Goal: Information Seeking & Learning: Learn about a topic

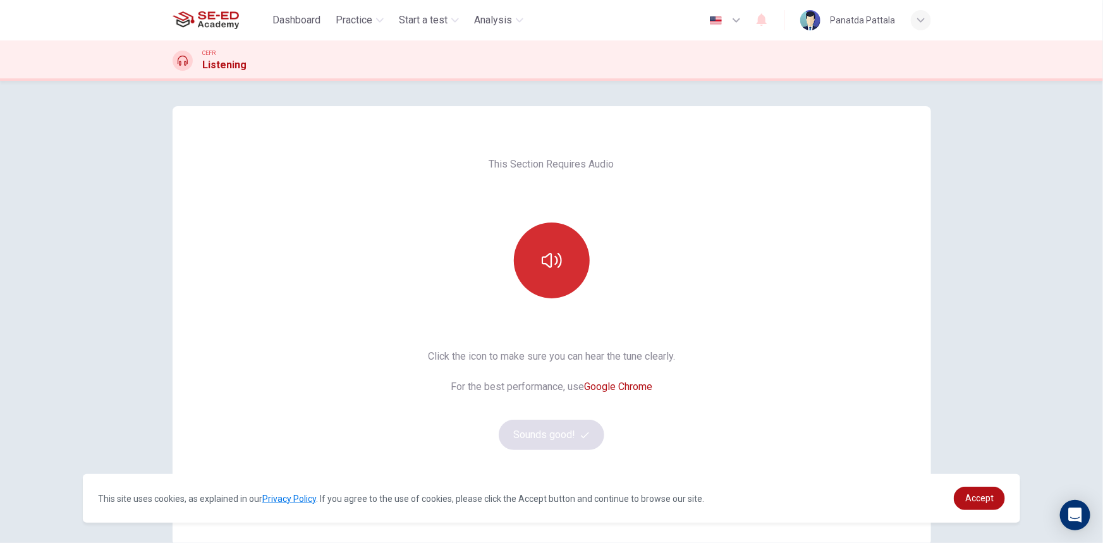
click at [558, 269] on icon "button" at bounding box center [552, 260] width 20 height 20
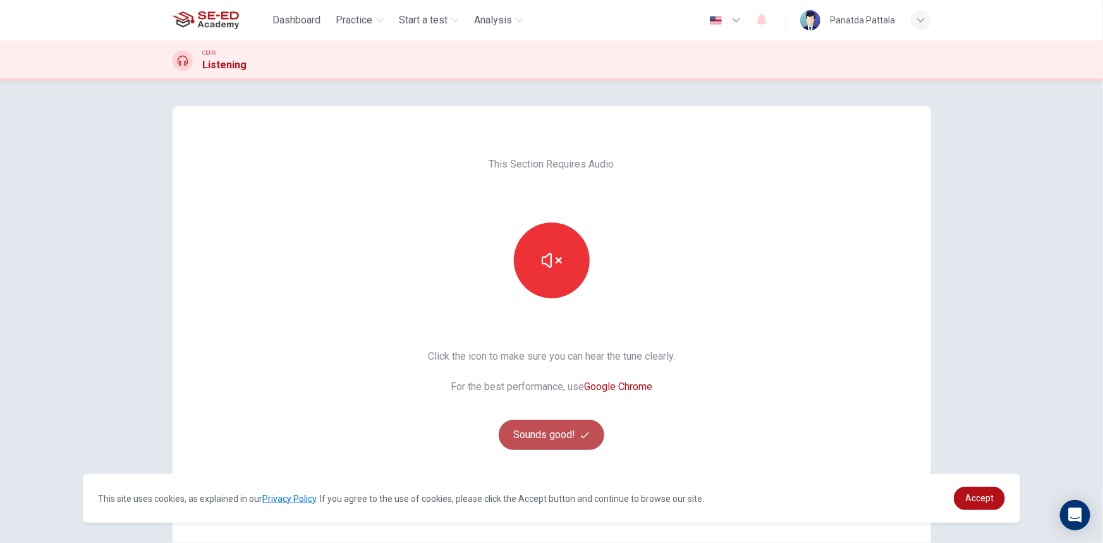
click at [548, 444] on button "Sounds good!" at bounding box center [552, 435] width 106 height 30
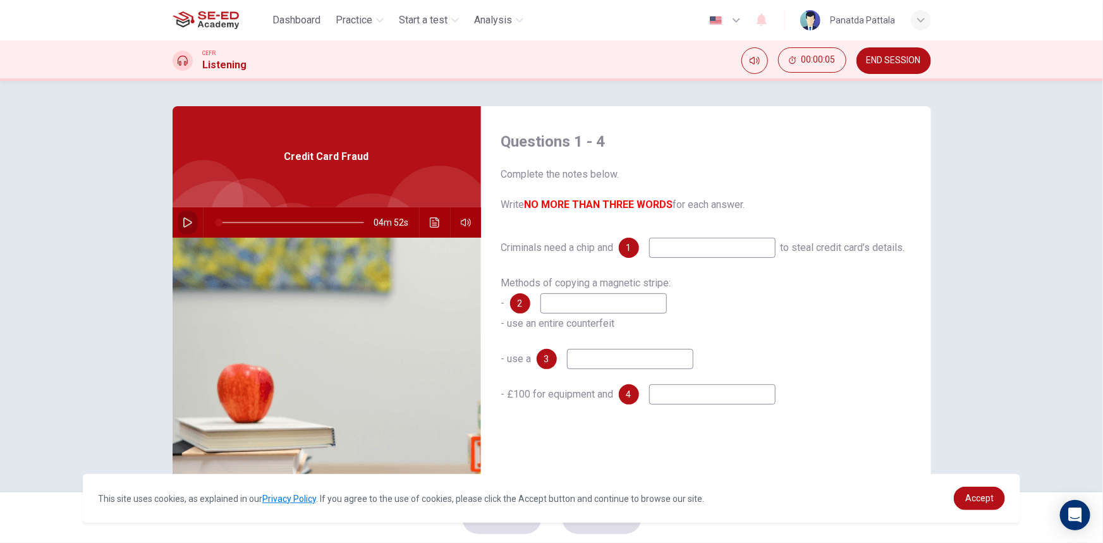
click at [186, 229] on button "button" at bounding box center [188, 222] width 20 height 30
click at [688, 245] on input at bounding box center [712, 248] width 126 height 20
click at [430, 220] on icon "Click to see the audio transcription" at bounding box center [435, 222] width 10 height 10
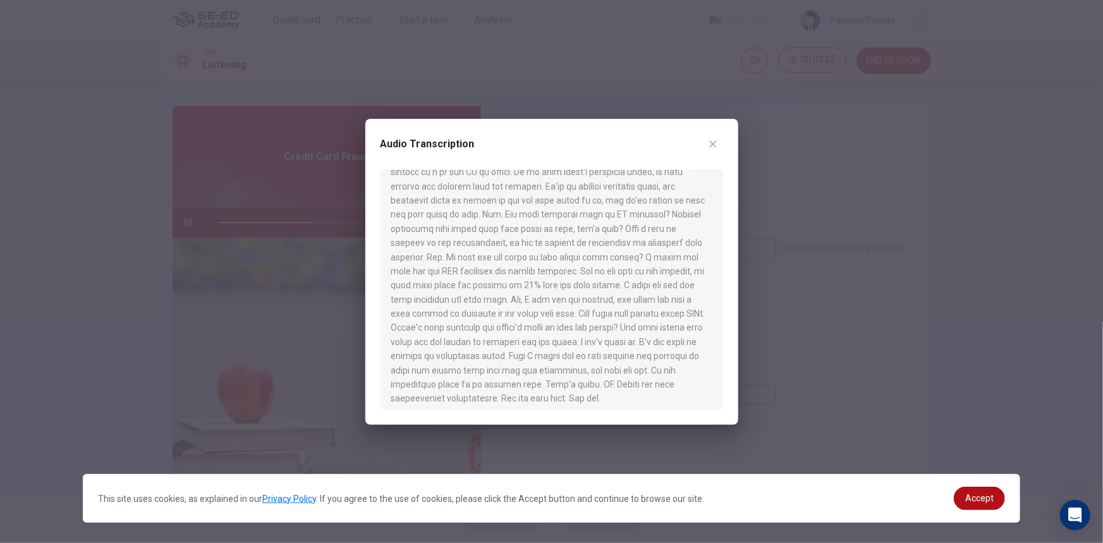
scroll to position [531, 0]
click at [897, 228] on div at bounding box center [551, 271] width 1103 height 543
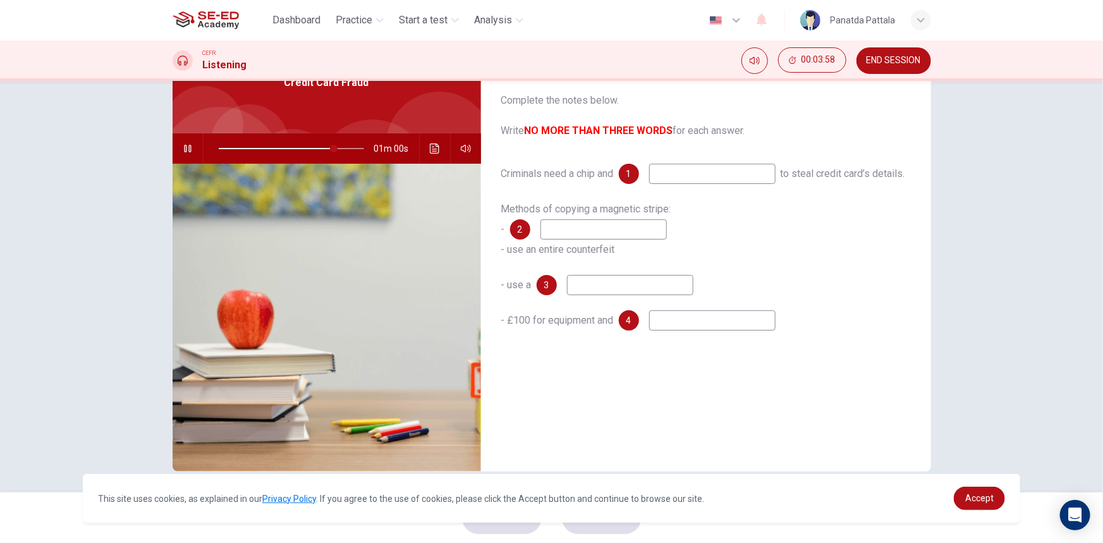
scroll to position [78, 0]
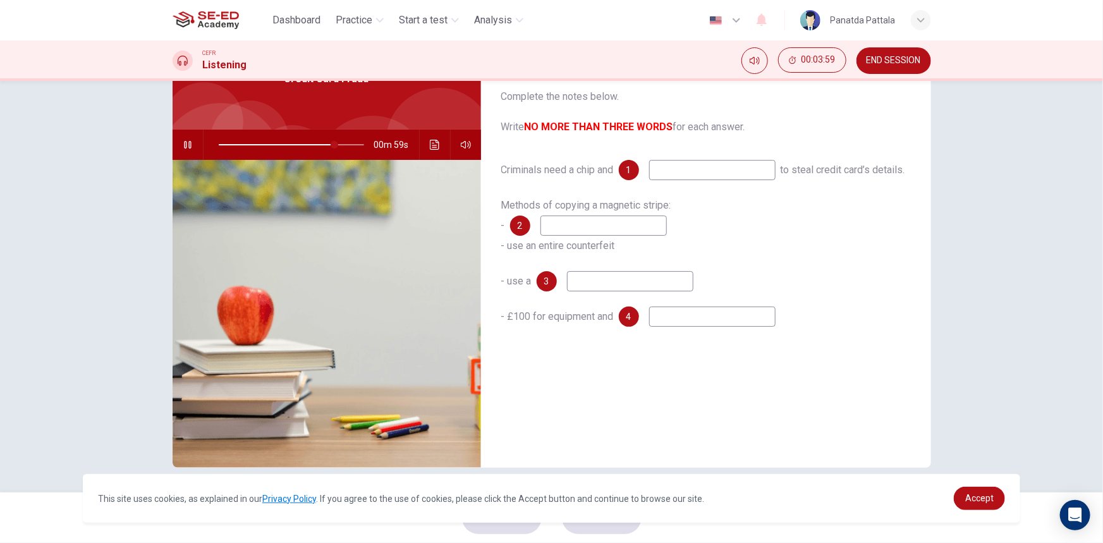
click at [613, 236] on input at bounding box center [603, 226] width 126 height 20
click at [695, 162] on input at bounding box center [712, 170] width 126 height 20
type input "82"
type input "p"
type input "82"
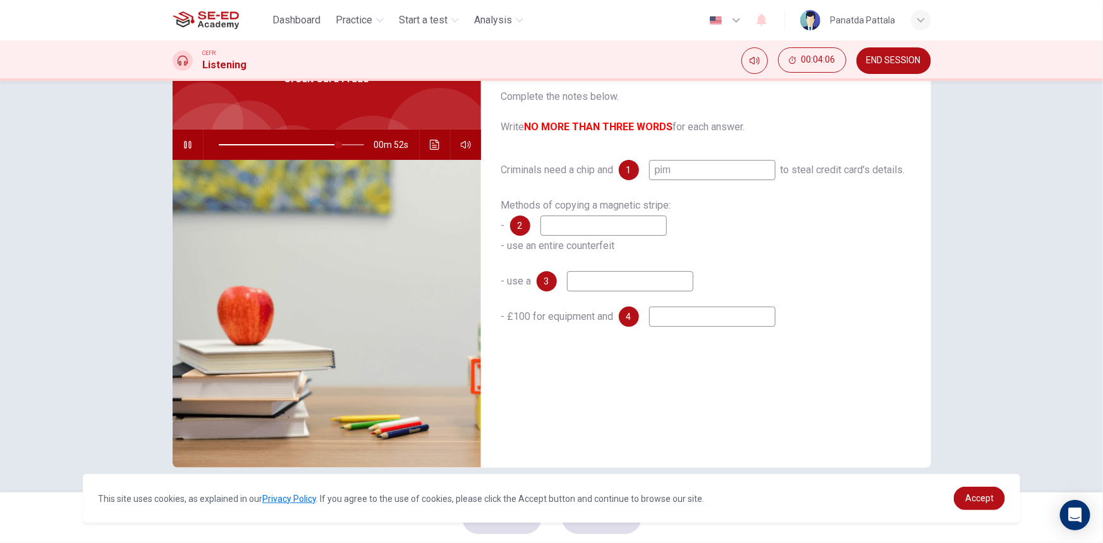
type input "pi"
type input "83"
type input "pin"
type input "85"
type input "pin"
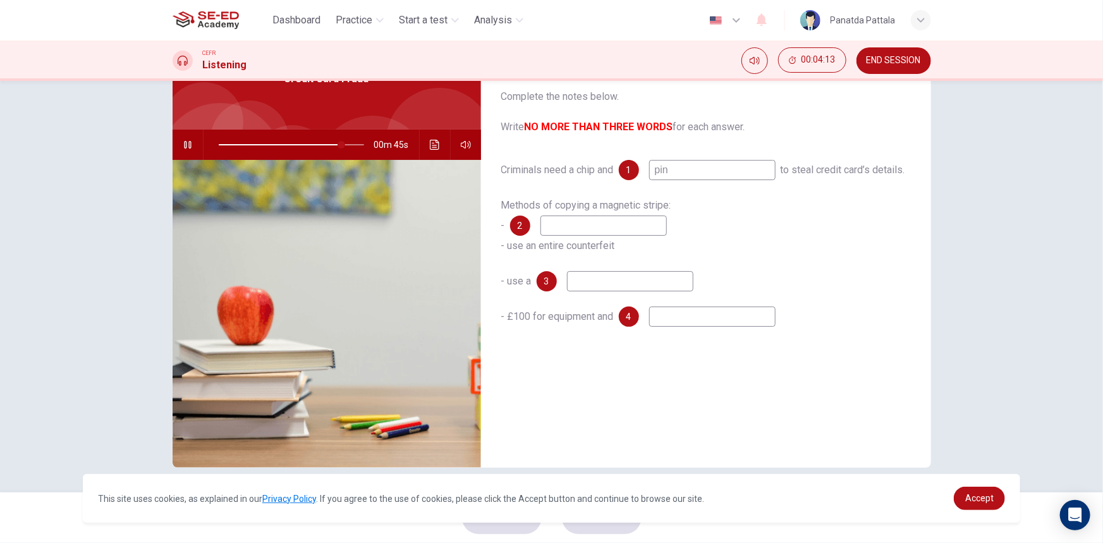
click at [601, 256] on div "Methods of copying a magnetic stripe: - 2 - use an entire counterfeit" at bounding box center [706, 225] width 410 height 61
click at [992, 499] on span "Accept" at bounding box center [979, 498] width 28 height 10
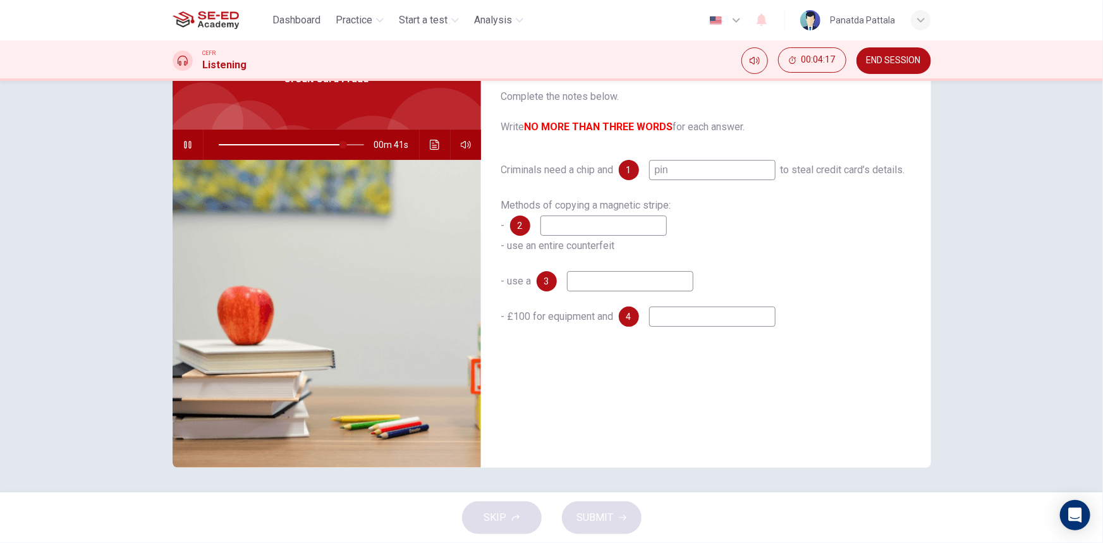
click at [621, 236] on input at bounding box center [603, 226] width 126 height 20
type input "86"
type input "0"
click at [598, 236] on input "0" at bounding box center [603, 226] width 126 height 20
type input "87"
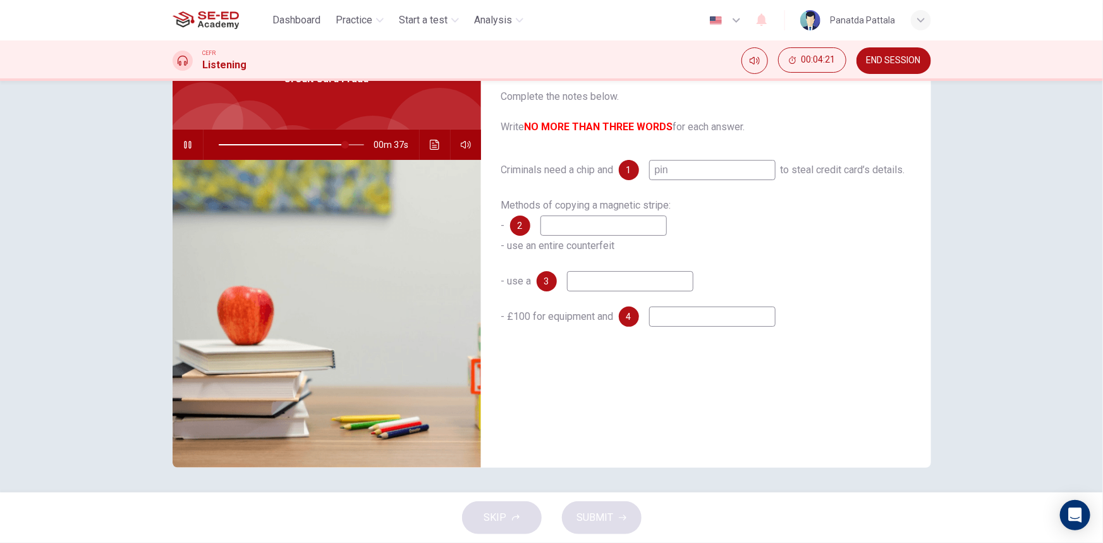
click at [609, 291] on input at bounding box center [630, 281] width 126 height 20
click at [695, 327] on input at bounding box center [712, 317] width 126 height 20
type input "88"
type input "."
type input "88"
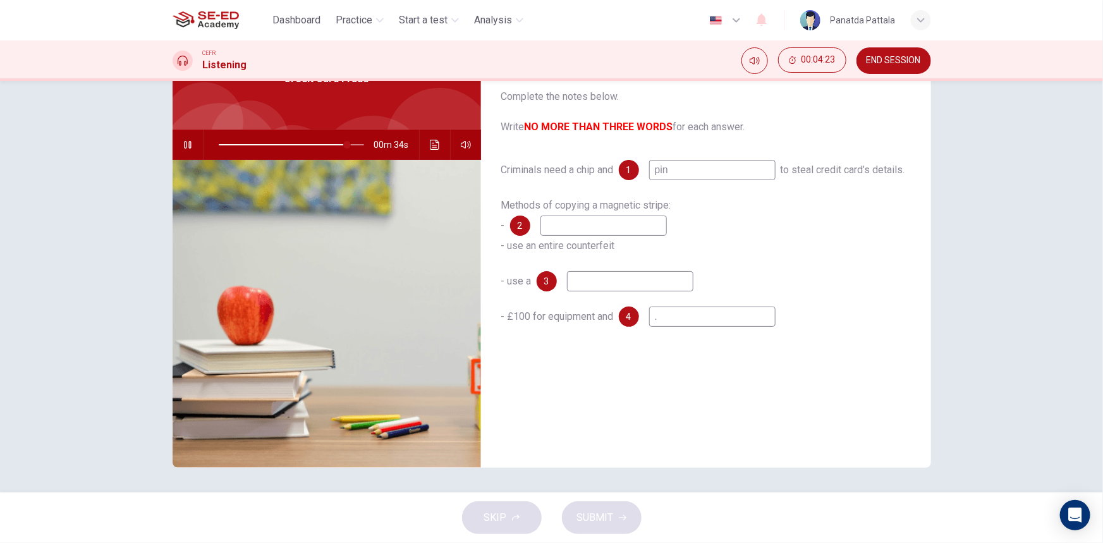
type input "."
click at [651, 291] on input at bounding box center [630, 281] width 126 height 20
type input "."
type input "88"
type input "."
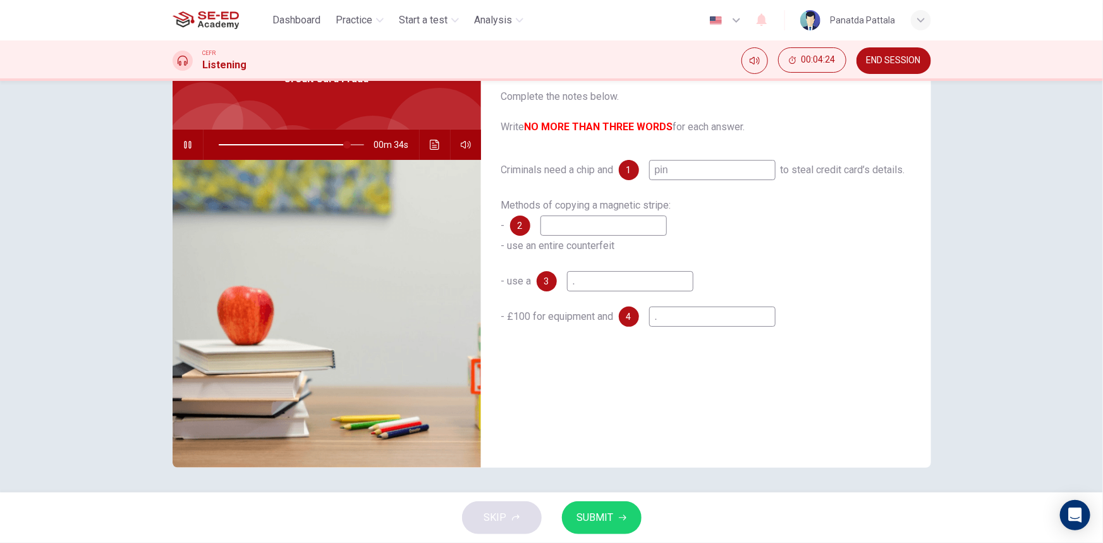
type input "89"
click at [616, 236] on input at bounding box center [603, 226] width 126 height 20
type input "."
type input "89"
type input "."
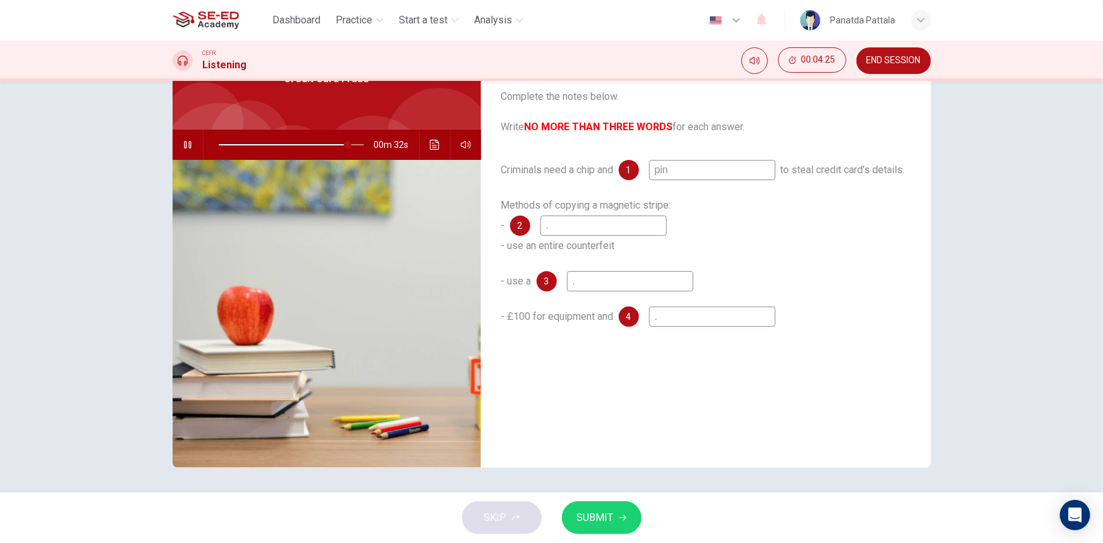
click at [600, 520] on span "SUBMIT" at bounding box center [595, 518] width 37 height 18
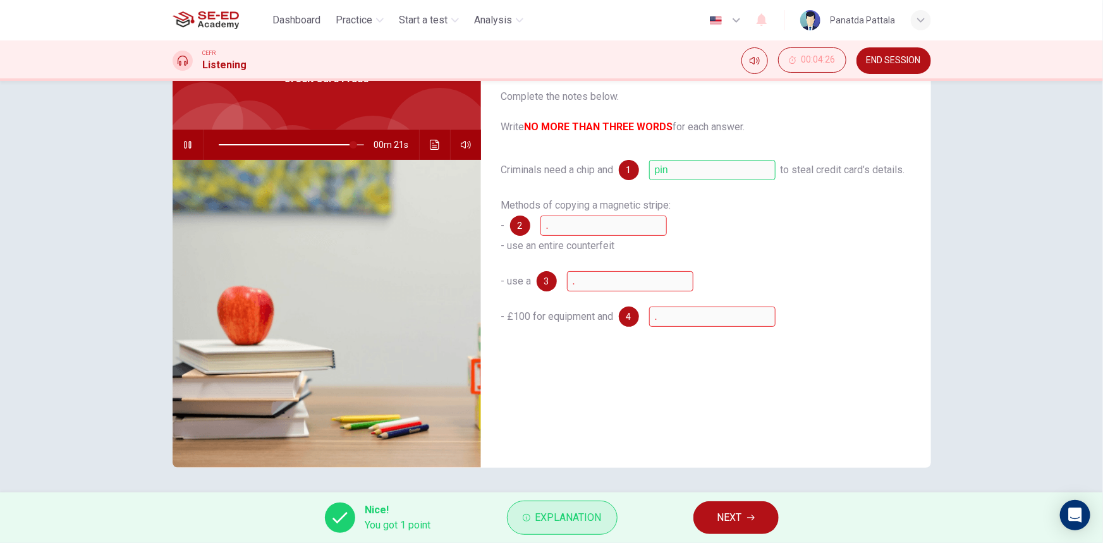
click at [554, 522] on span "Explanation" at bounding box center [568, 518] width 66 height 18
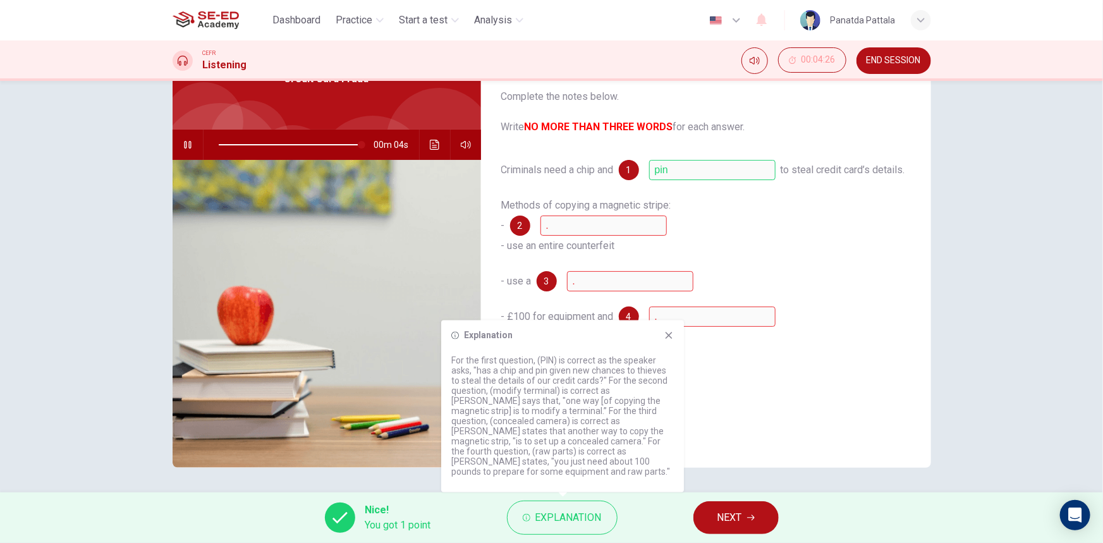
click at [672, 341] on icon at bounding box center [669, 336] width 10 height 10
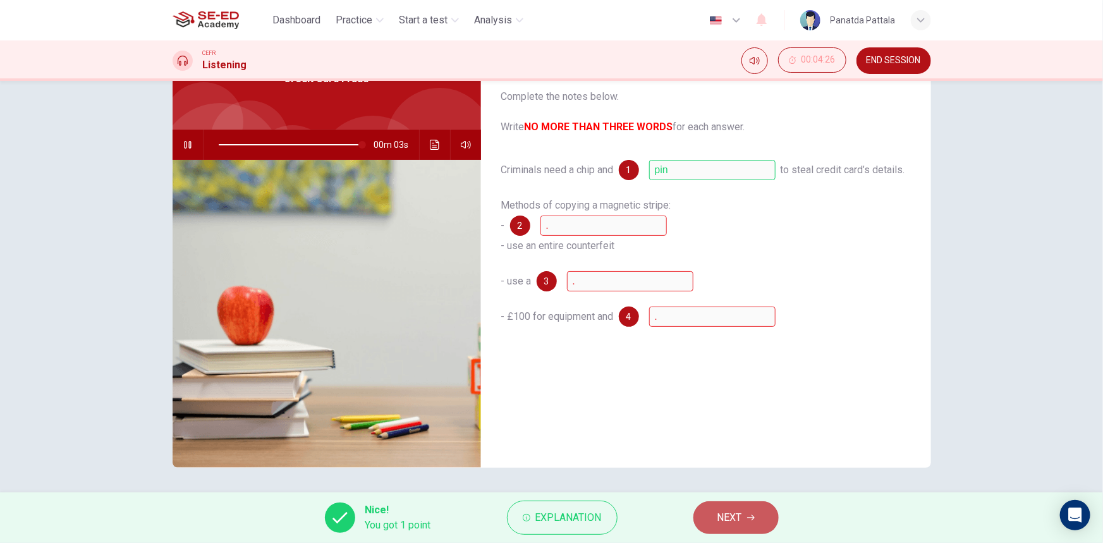
click at [757, 517] on button "NEXT" at bounding box center [735, 517] width 85 height 33
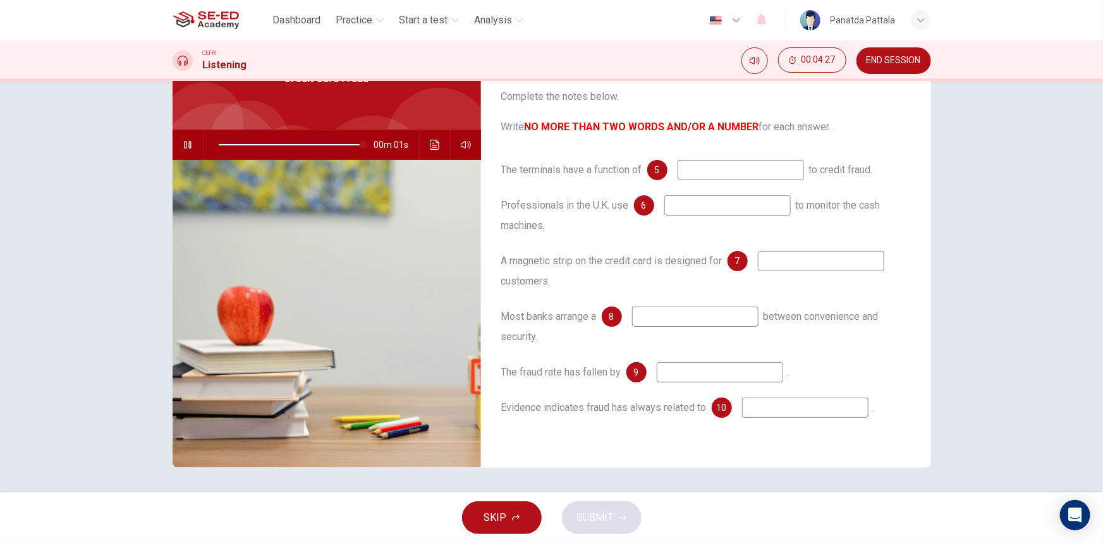
type input "0"
click at [732, 169] on input at bounding box center [741, 170] width 126 height 20
click at [702, 209] on input at bounding box center [727, 205] width 126 height 20
type input "50000"
click at [810, 264] on input at bounding box center [821, 261] width 126 height 20
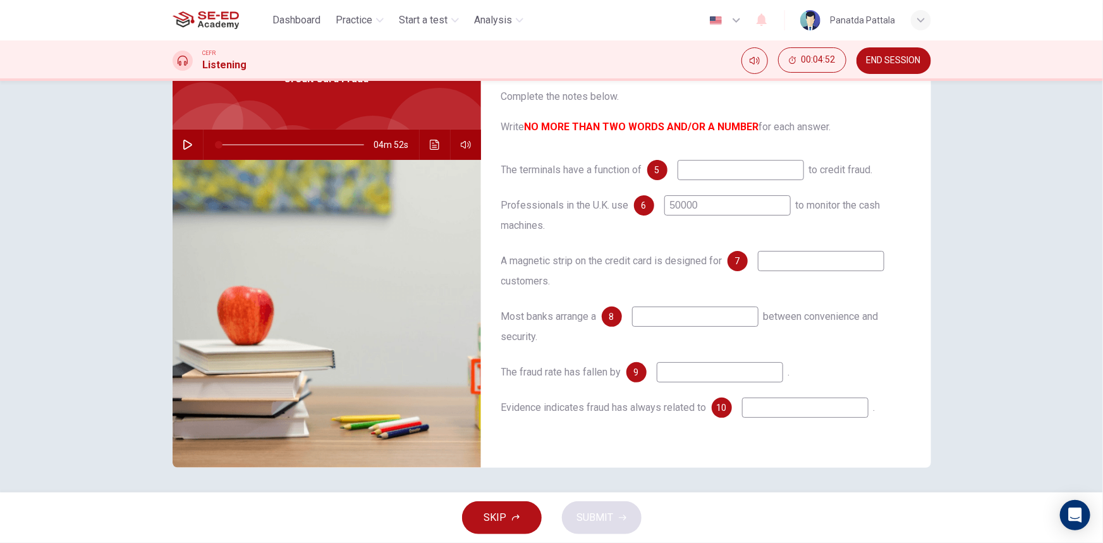
scroll to position [0, 0]
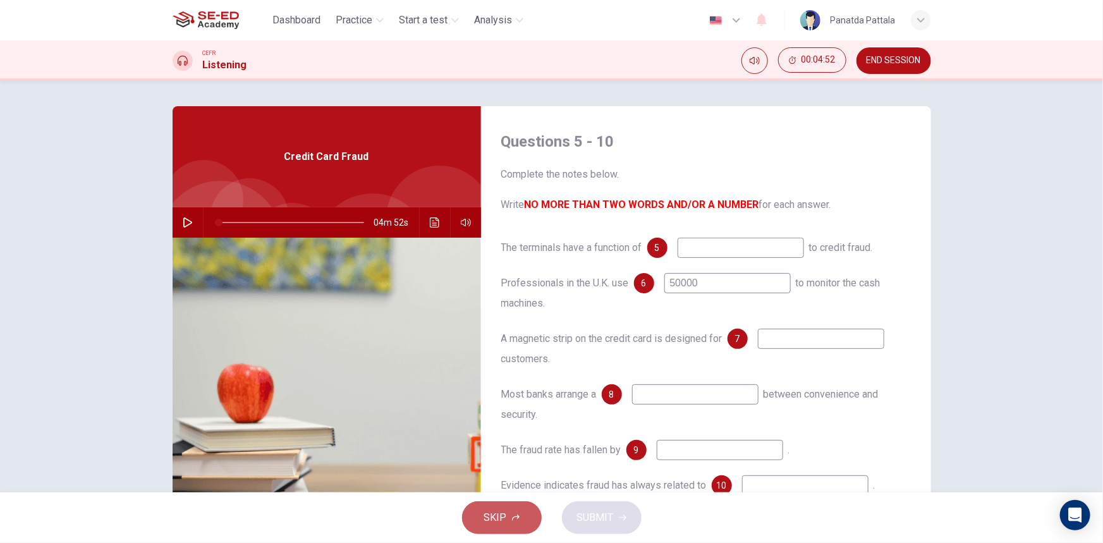
click at [527, 518] on button "SKIP" at bounding box center [502, 517] width 80 height 33
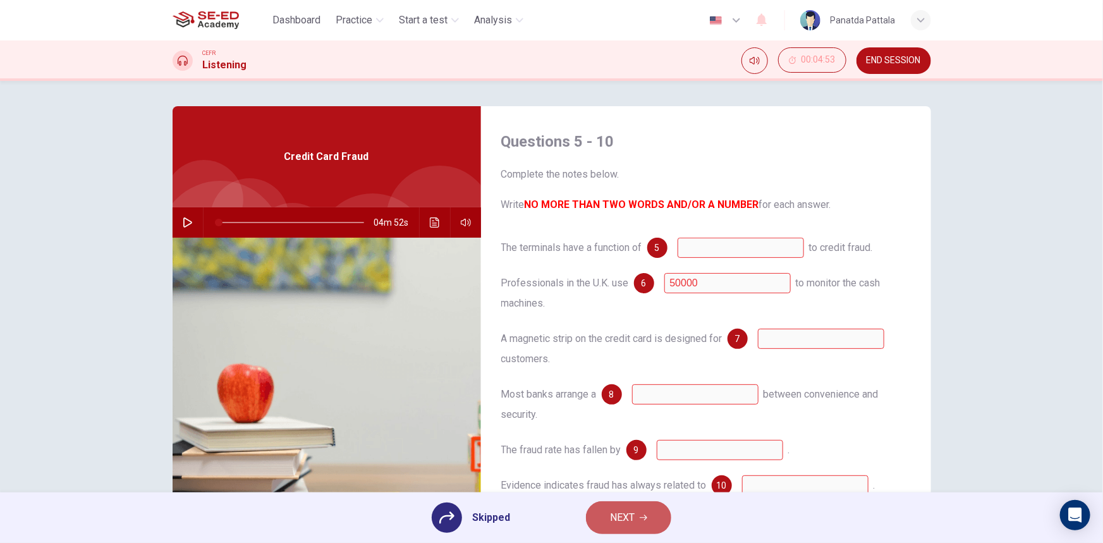
click at [606, 511] on button "NEXT" at bounding box center [628, 517] width 85 height 33
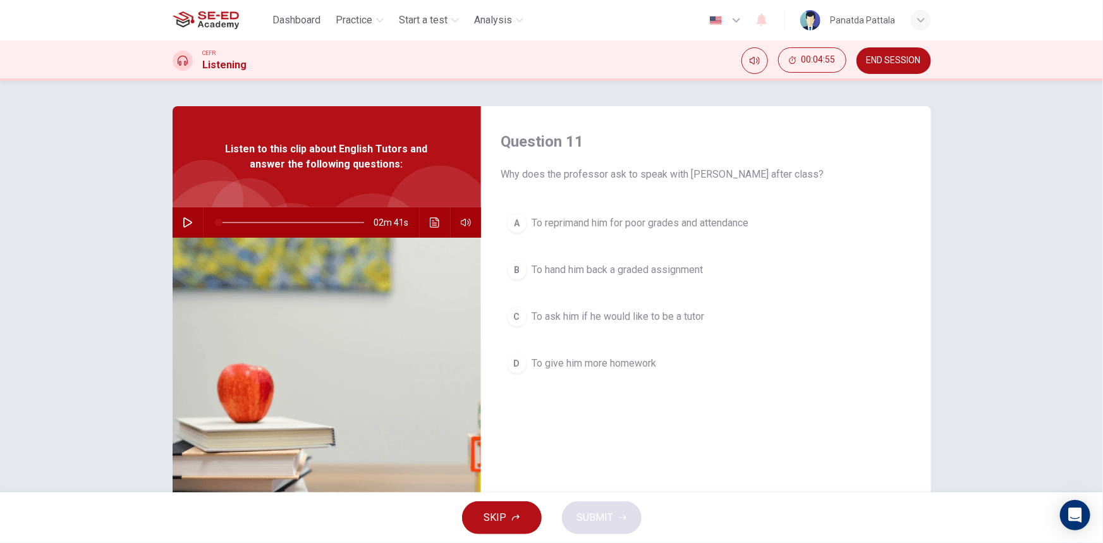
click at [183, 221] on icon "button" at bounding box center [188, 222] width 10 height 10
type input "0"
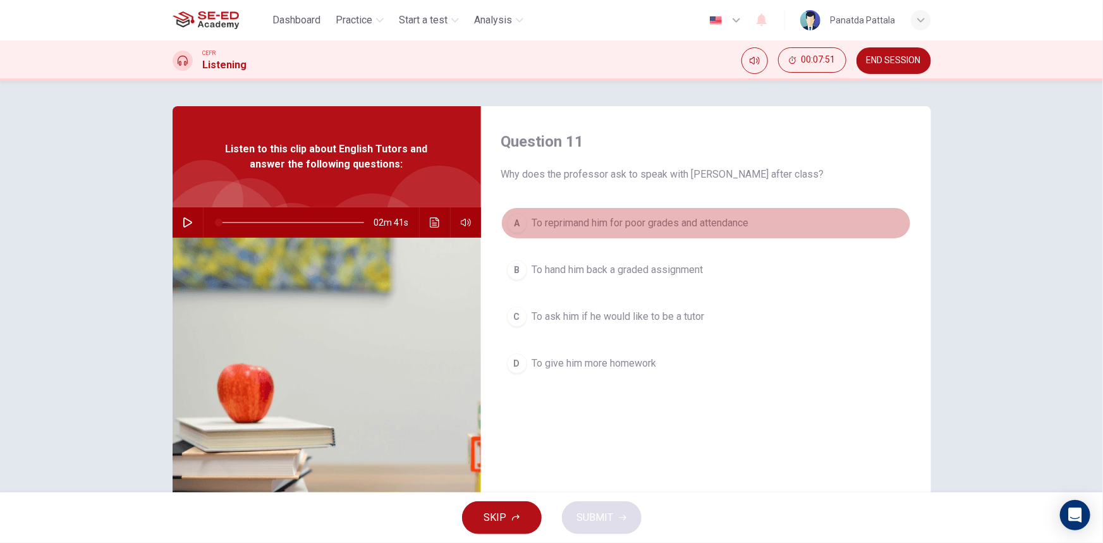
click at [651, 224] on span "To reprimand him for poor grades and attendance" at bounding box center [640, 223] width 217 height 15
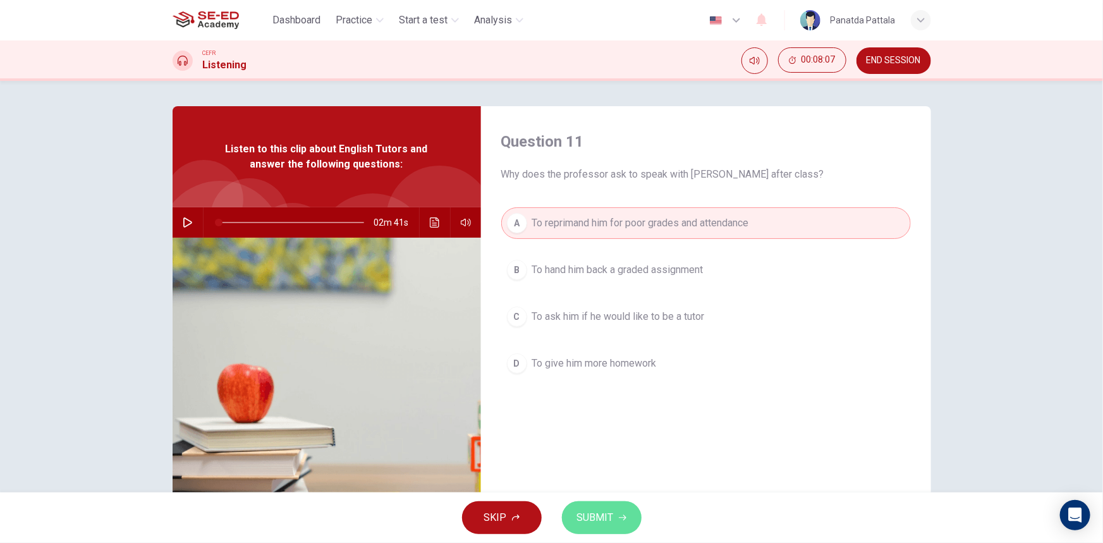
click at [617, 512] on button "SUBMIT" at bounding box center [602, 517] width 80 height 33
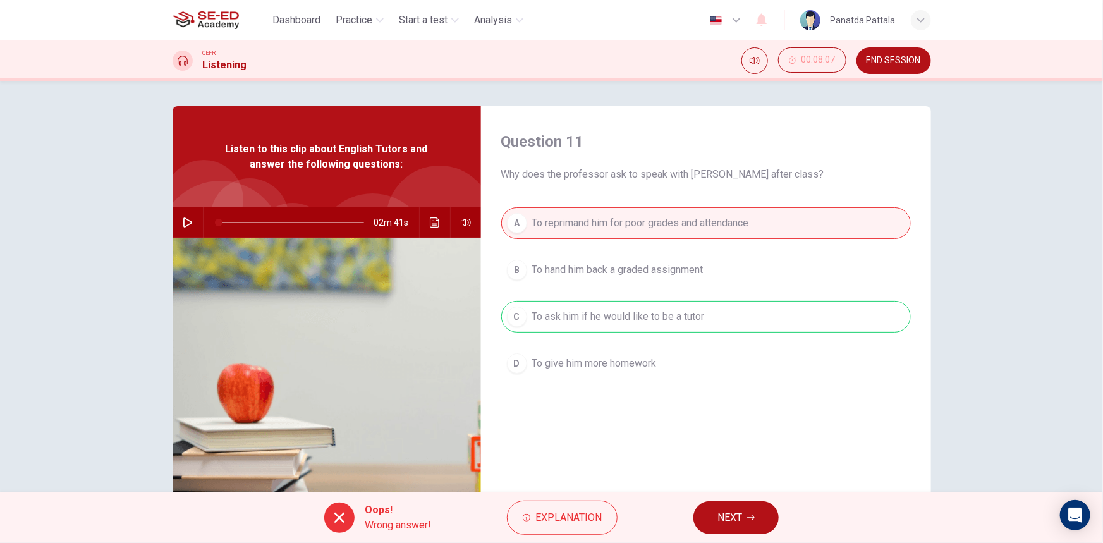
click at [745, 520] on button "NEXT" at bounding box center [735, 517] width 85 height 33
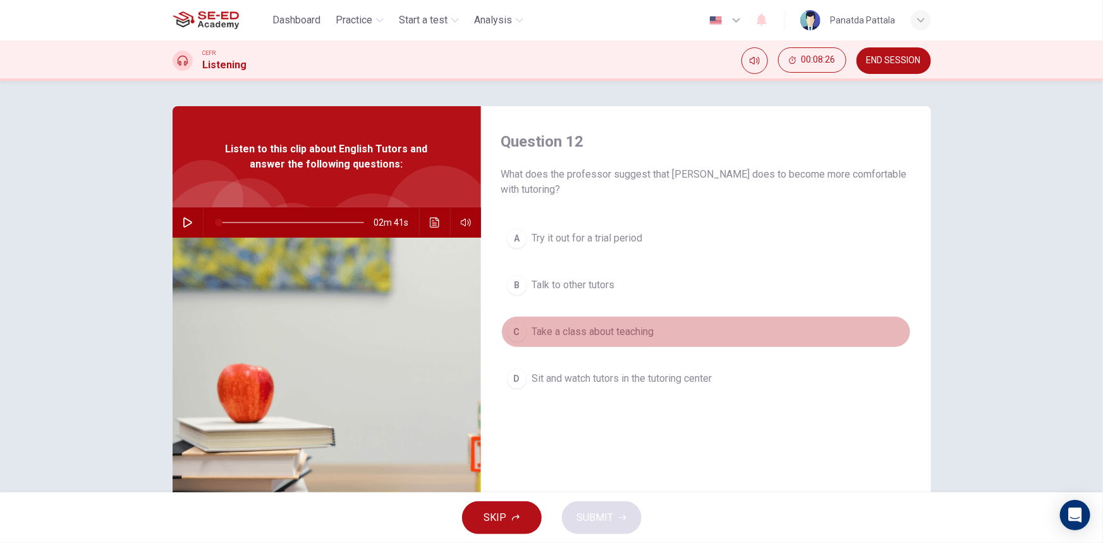
click at [659, 329] on button "C Take a class about teaching" at bounding box center [706, 332] width 410 height 32
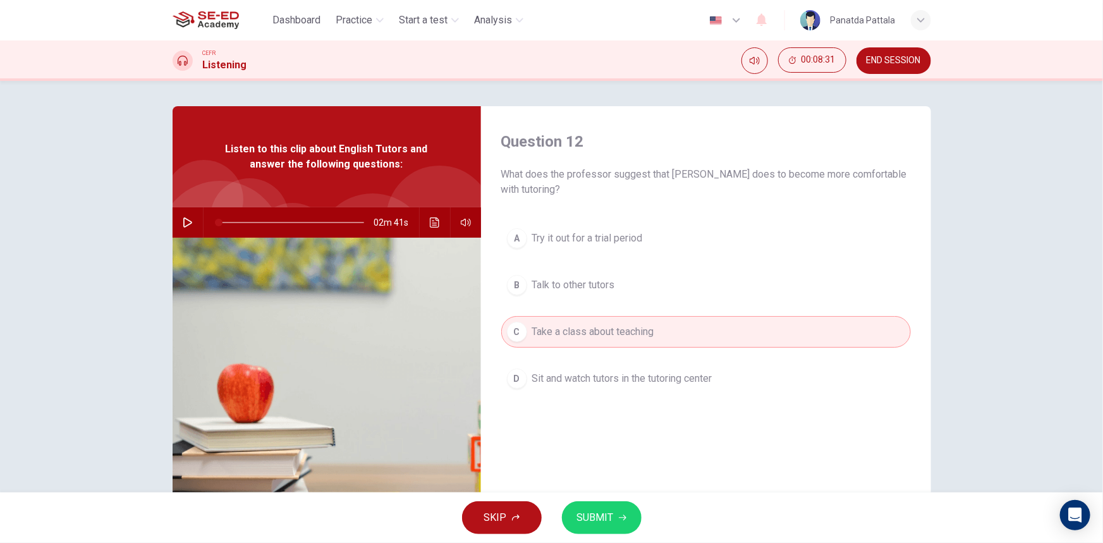
click at [611, 520] on span "SUBMIT" at bounding box center [595, 518] width 37 height 18
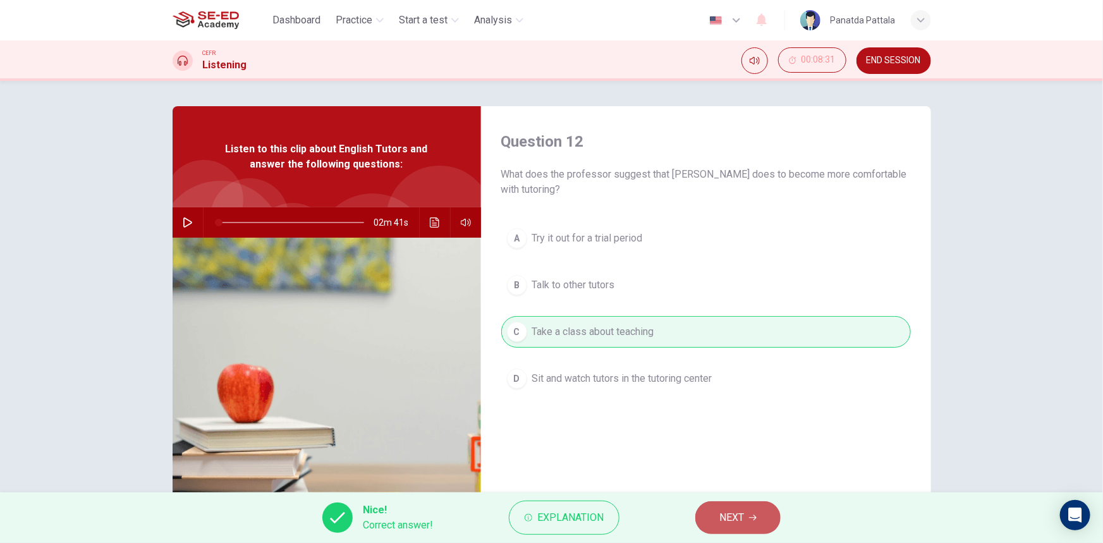
click at [724, 509] on span "NEXT" at bounding box center [731, 518] width 25 height 18
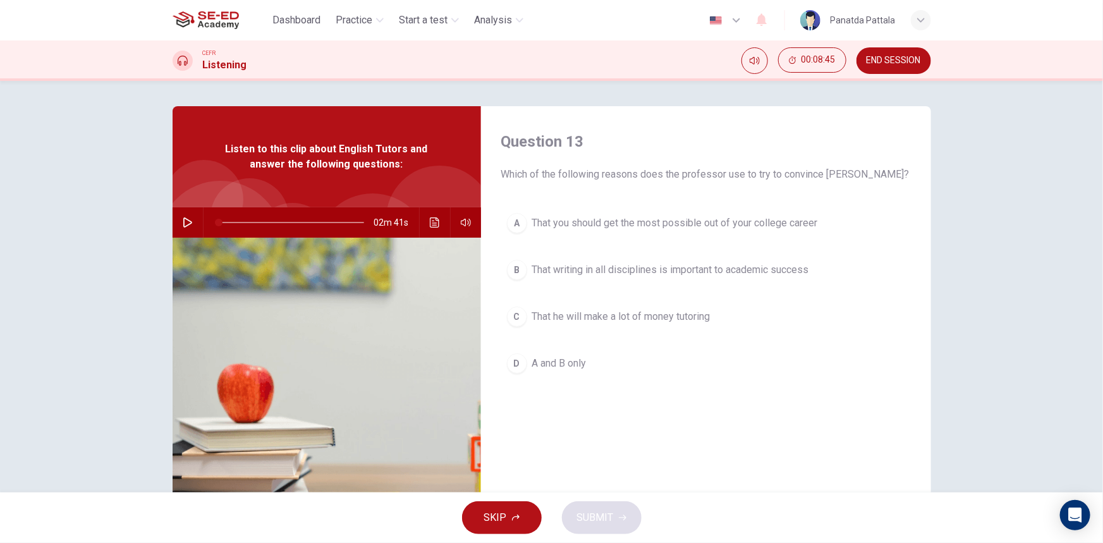
click at [637, 277] on span "That writing in all disciplines is important to academic success" at bounding box center [670, 269] width 277 height 15
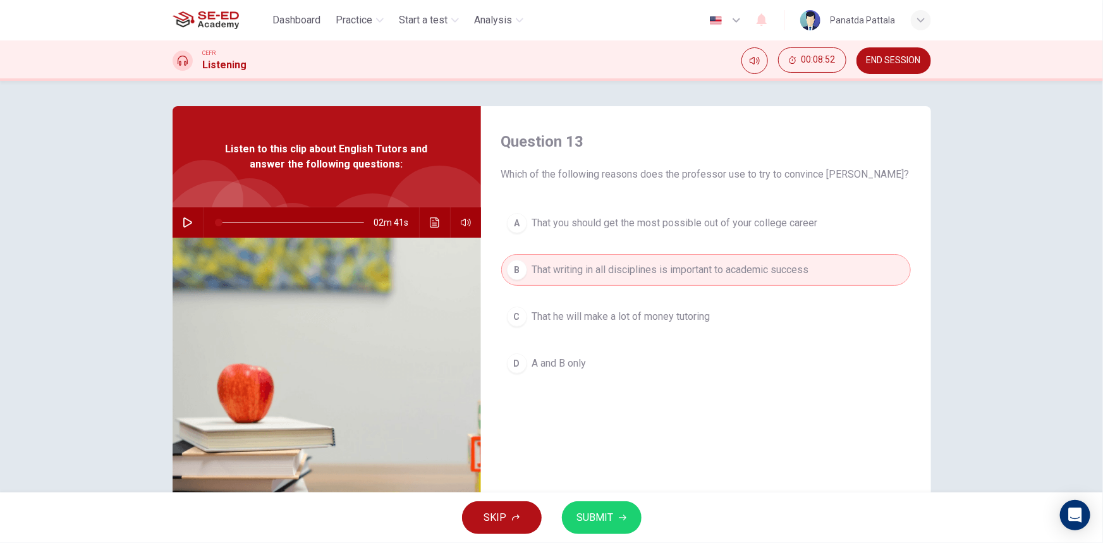
click at [596, 518] on span "SUBMIT" at bounding box center [595, 518] width 37 height 18
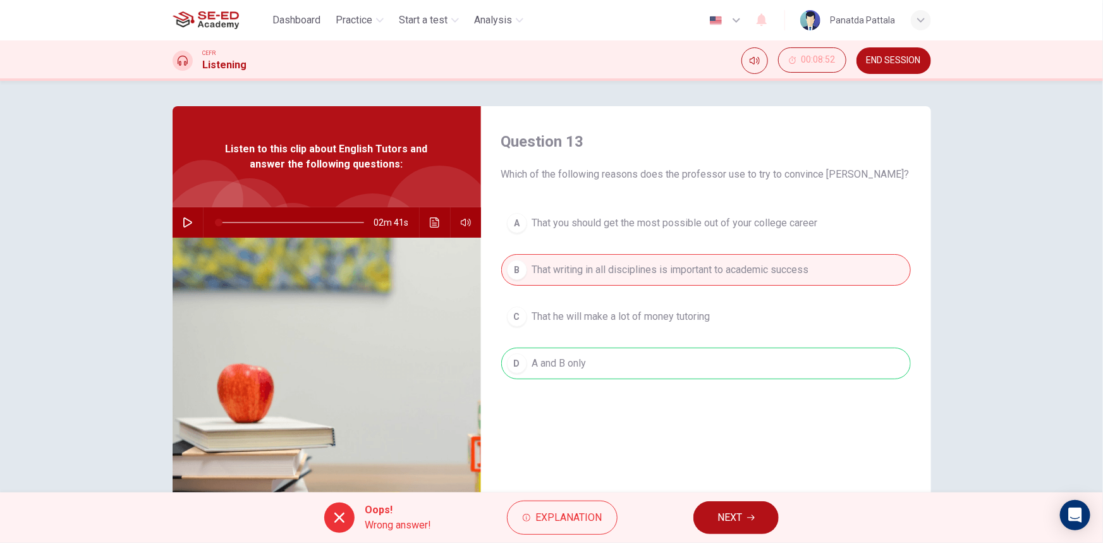
click at [743, 517] on button "NEXT" at bounding box center [735, 517] width 85 height 33
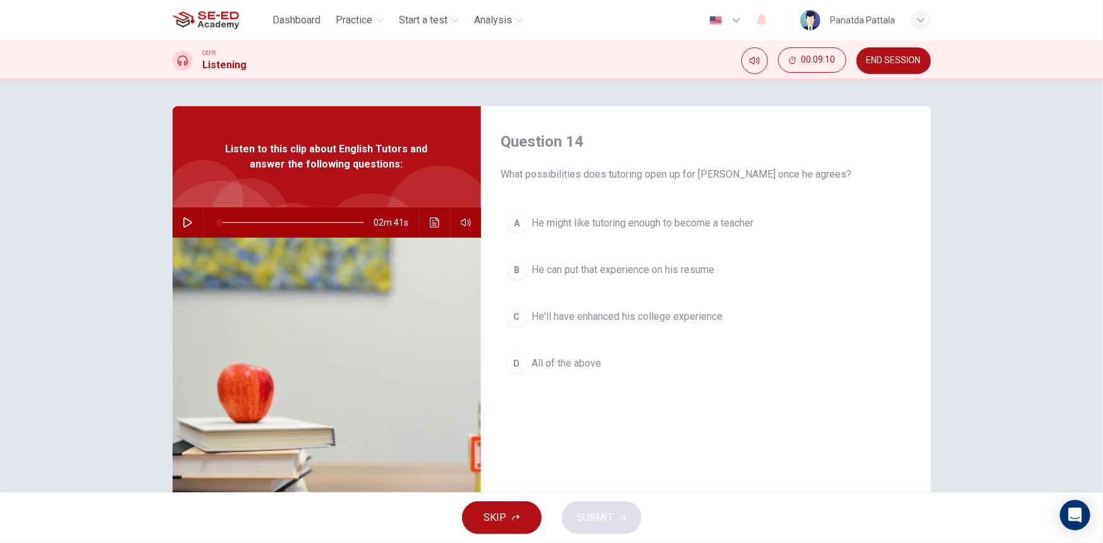
click at [591, 365] on span "All of the above" at bounding box center [567, 363] width 70 height 15
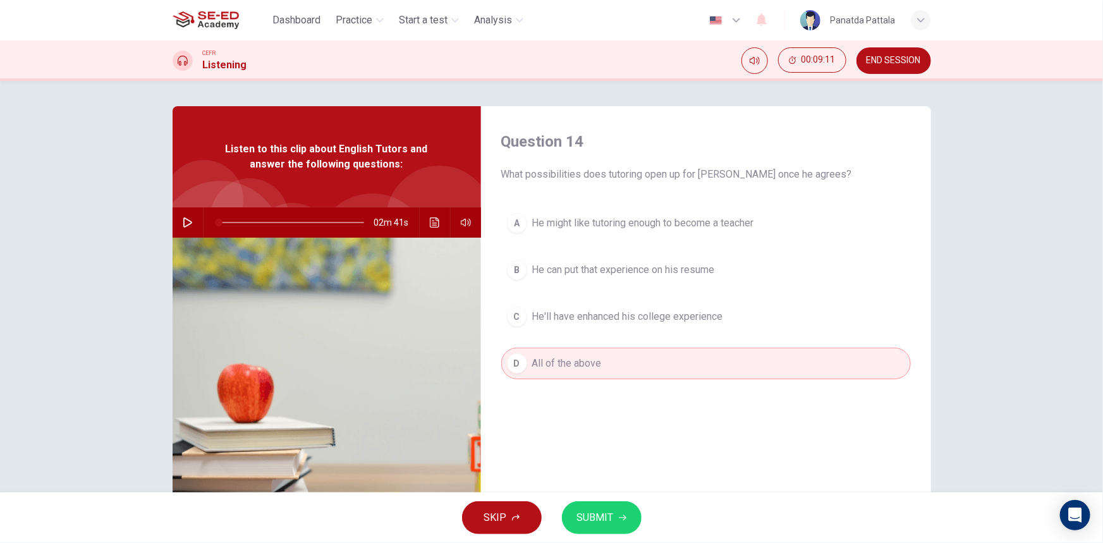
click at [605, 524] on span "SUBMIT" at bounding box center [595, 518] width 37 height 18
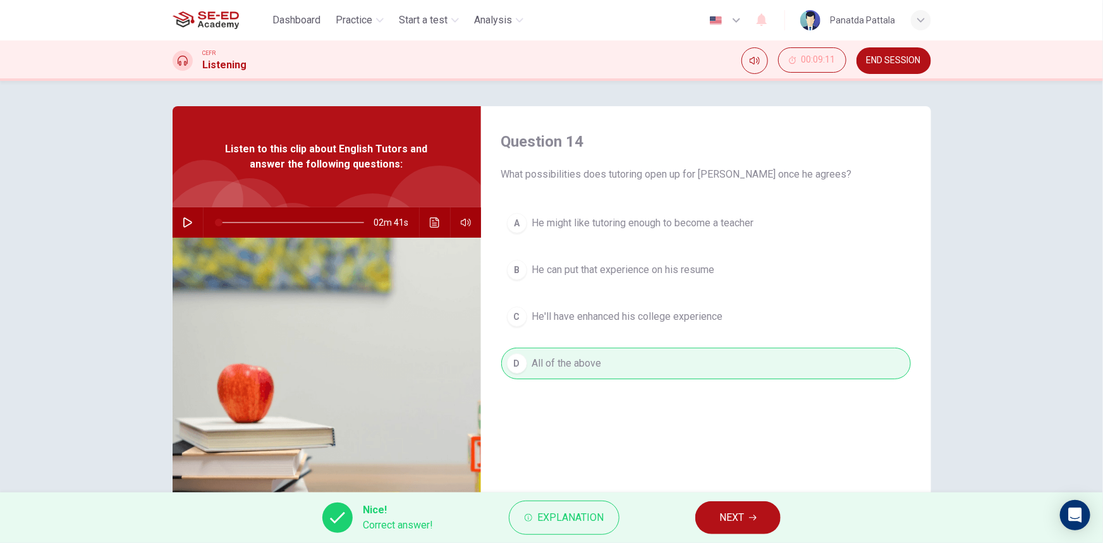
click at [739, 519] on span "NEXT" at bounding box center [731, 518] width 25 height 18
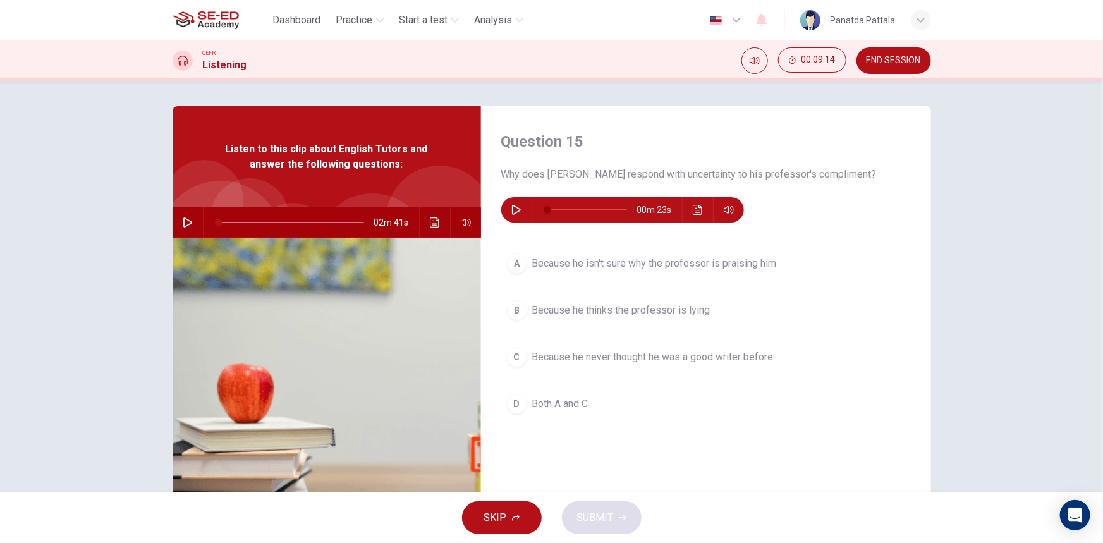
click at [515, 211] on icon "button" at bounding box center [516, 210] width 9 height 10
click at [512, 210] on icon "button" at bounding box center [516, 210] width 10 height 10
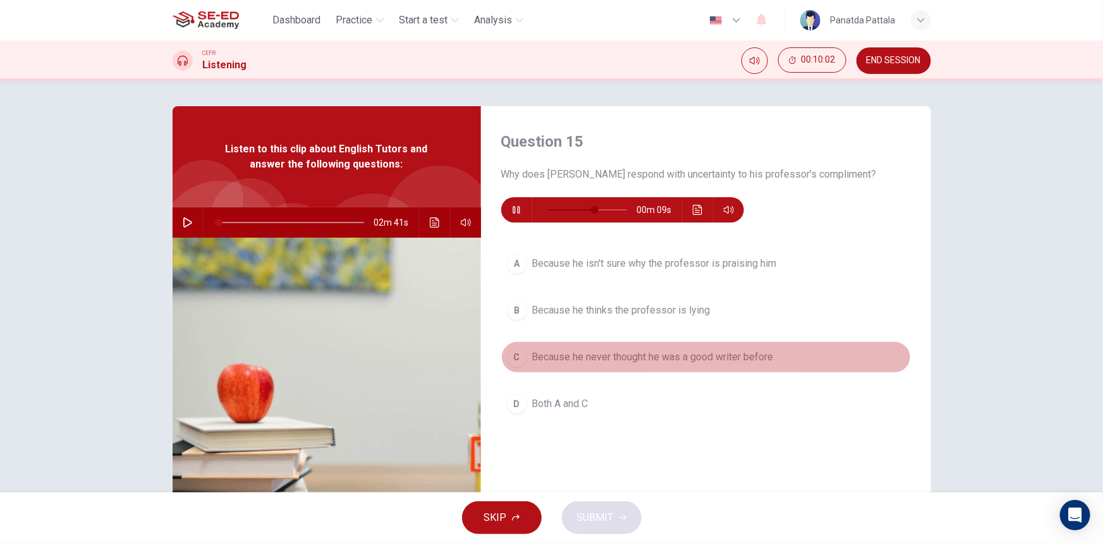
click at [638, 362] on span "Because he never thought he was a good writer before" at bounding box center [652, 357] width 241 height 15
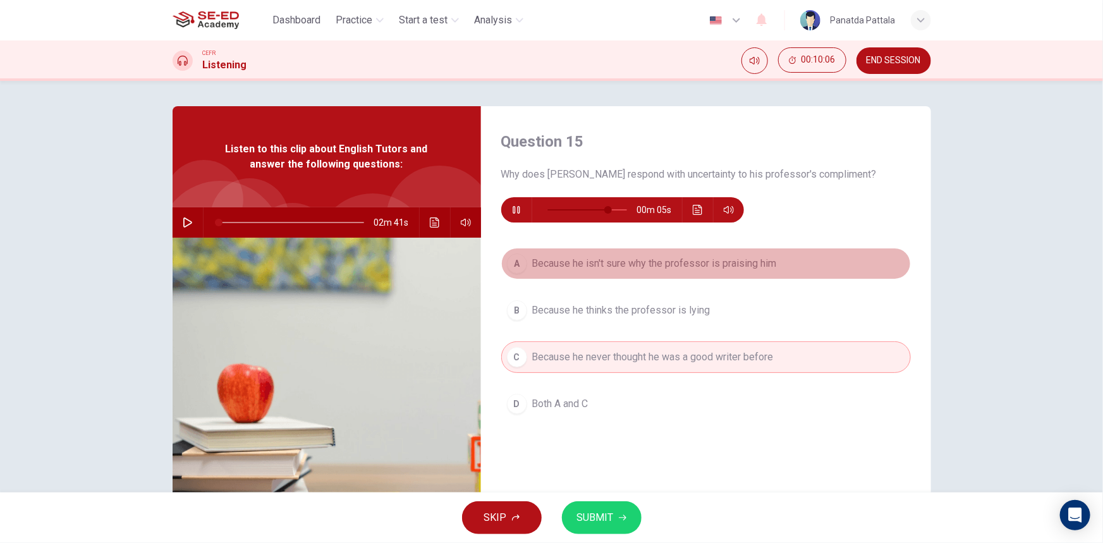
click at [641, 261] on span "Because he isn't sure why the professor is praising him" at bounding box center [654, 263] width 245 height 15
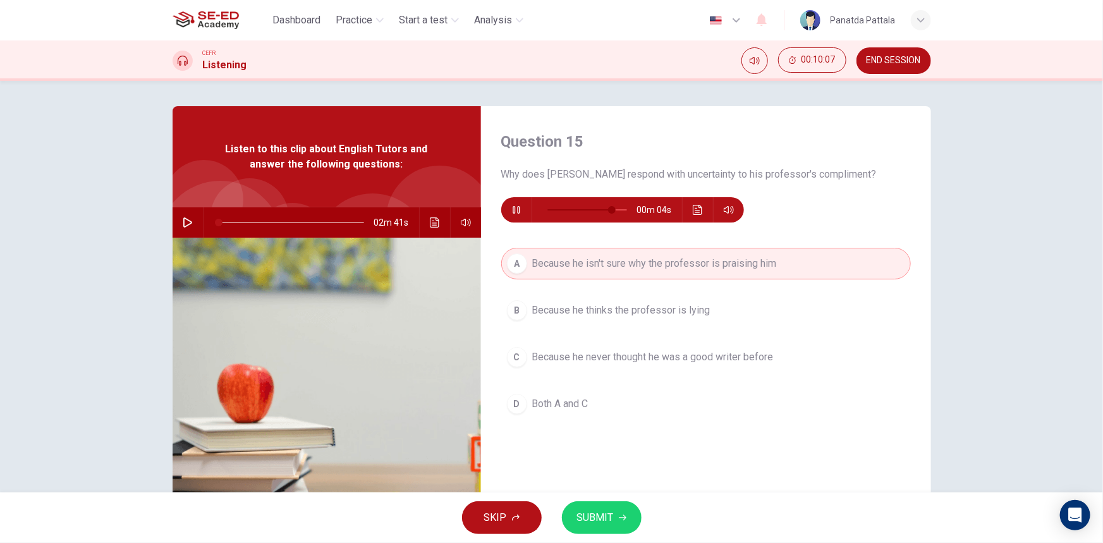
click at [628, 361] on span "Because he never thought he was a good writer before" at bounding box center [652, 357] width 241 height 15
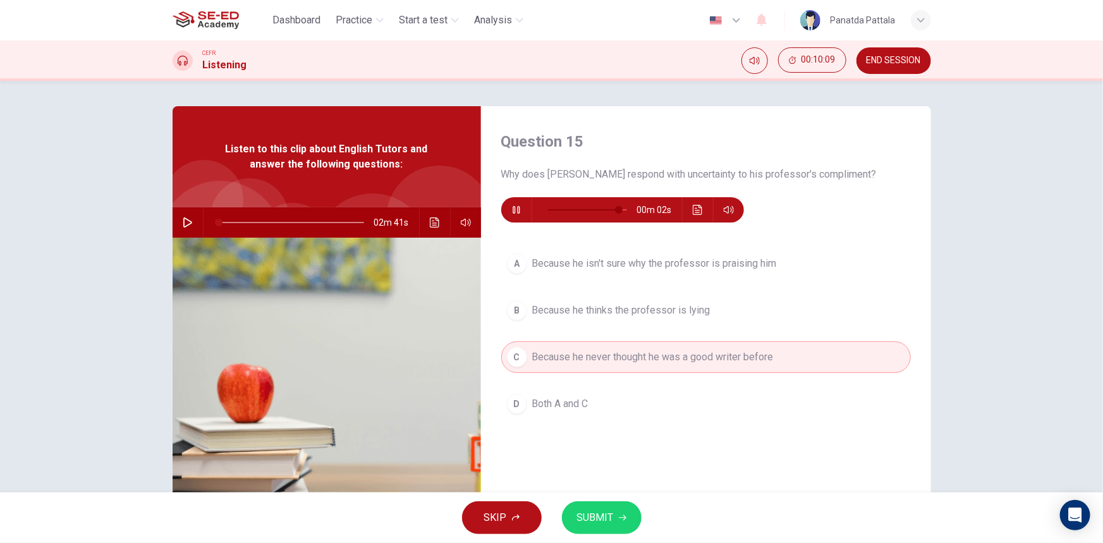
click at [614, 413] on button "D Both A and C" at bounding box center [706, 404] width 410 height 32
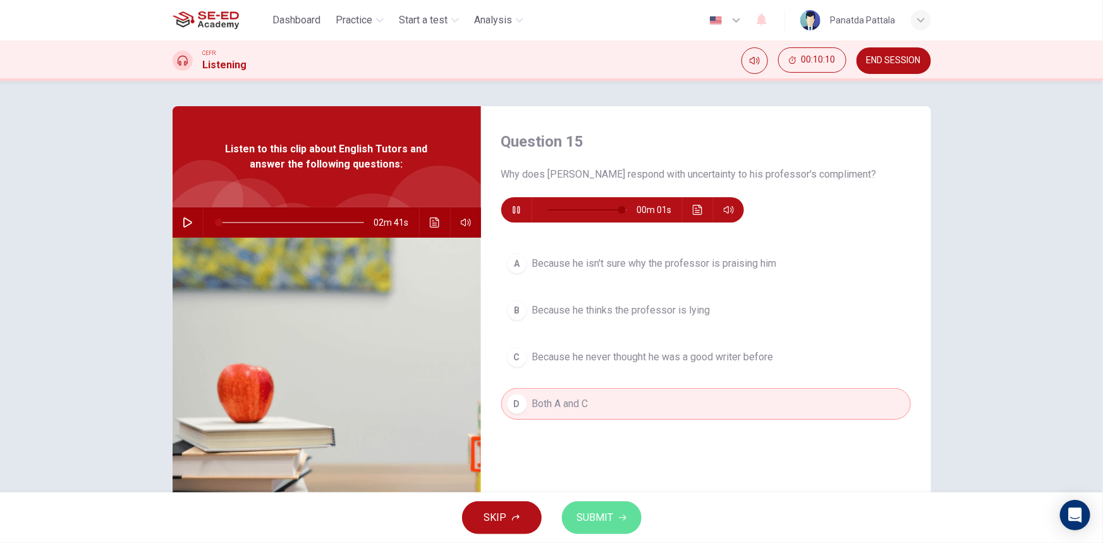
click at [609, 508] on button "SUBMIT" at bounding box center [602, 517] width 80 height 33
type input "0"
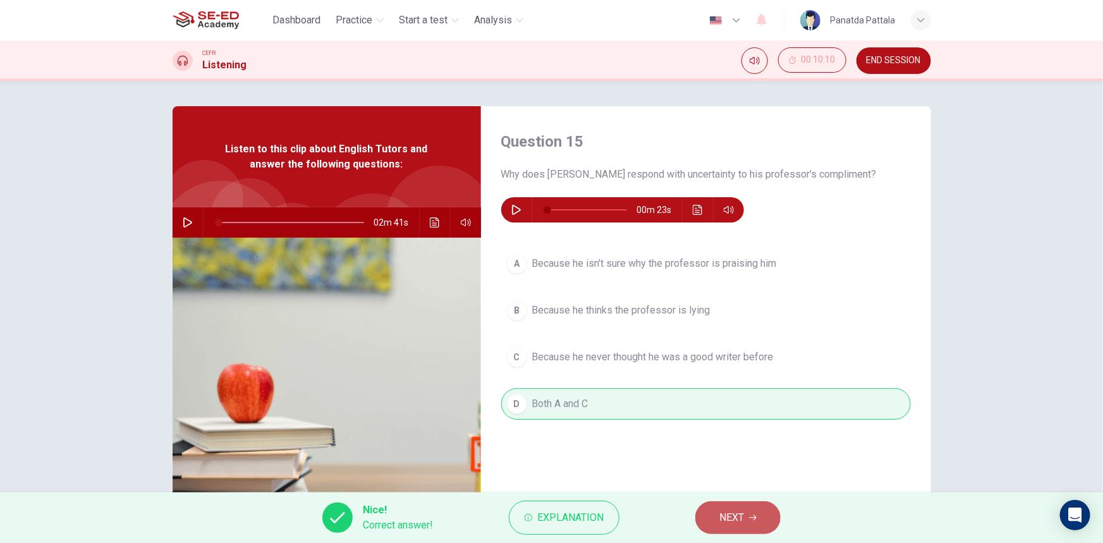
click at [734, 521] on span "NEXT" at bounding box center [731, 518] width 25 height 18
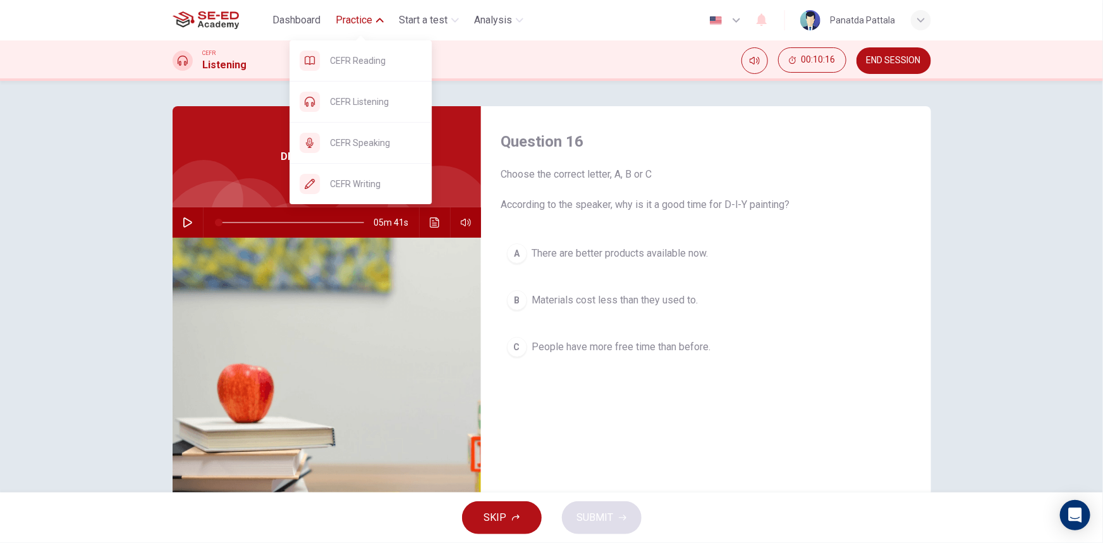
click at [360, 22] on span "Practice" at bounding box center [354, 20] width 37 height 15
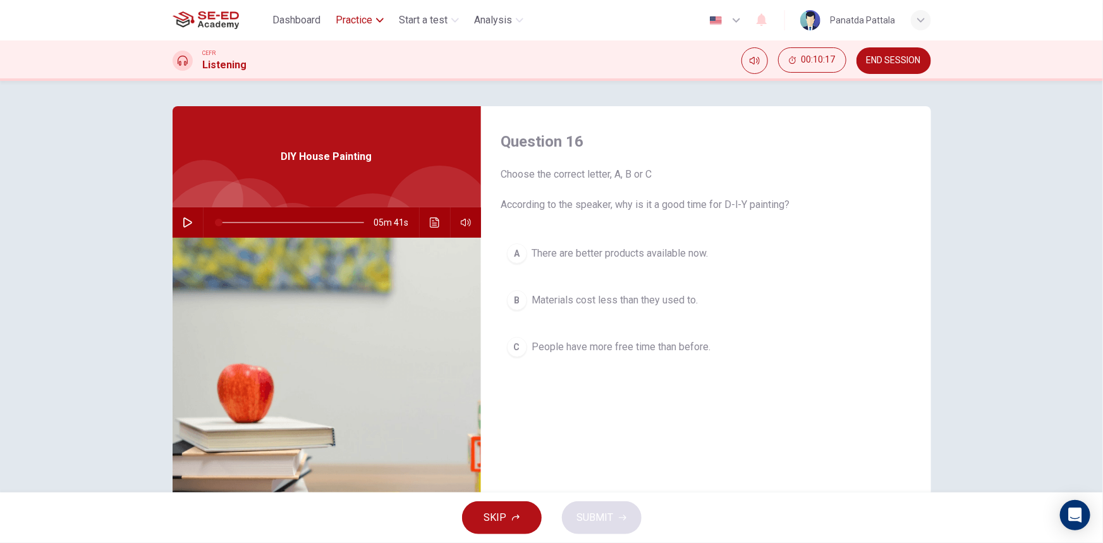
click at [360, 22] on span "Practice" at bounding box center [354, 20] width 37 height 15
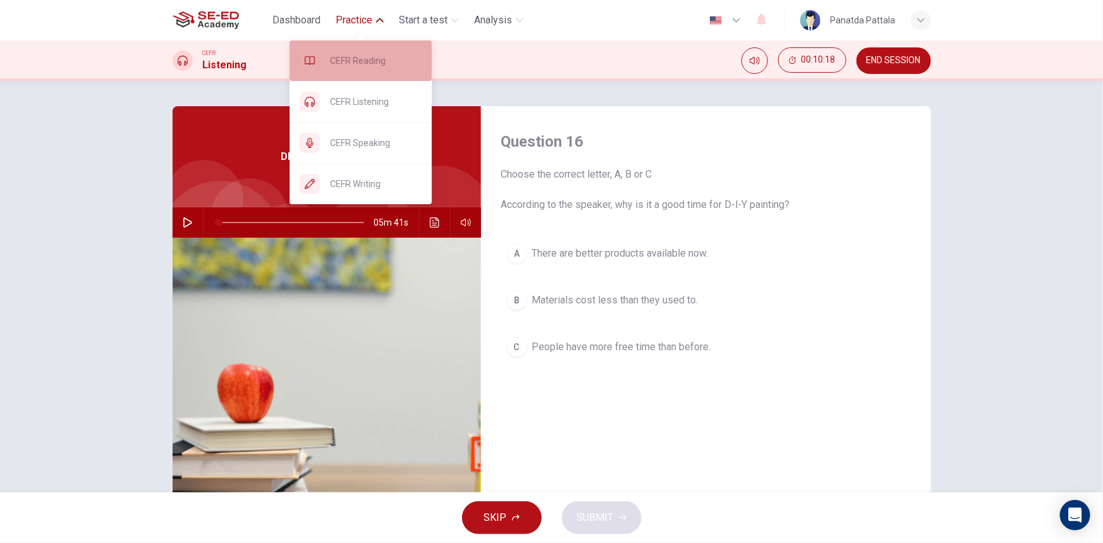
click at [379, 67] on span "CEFR Reading" at bounding box center [376, 60] width 92 height 15
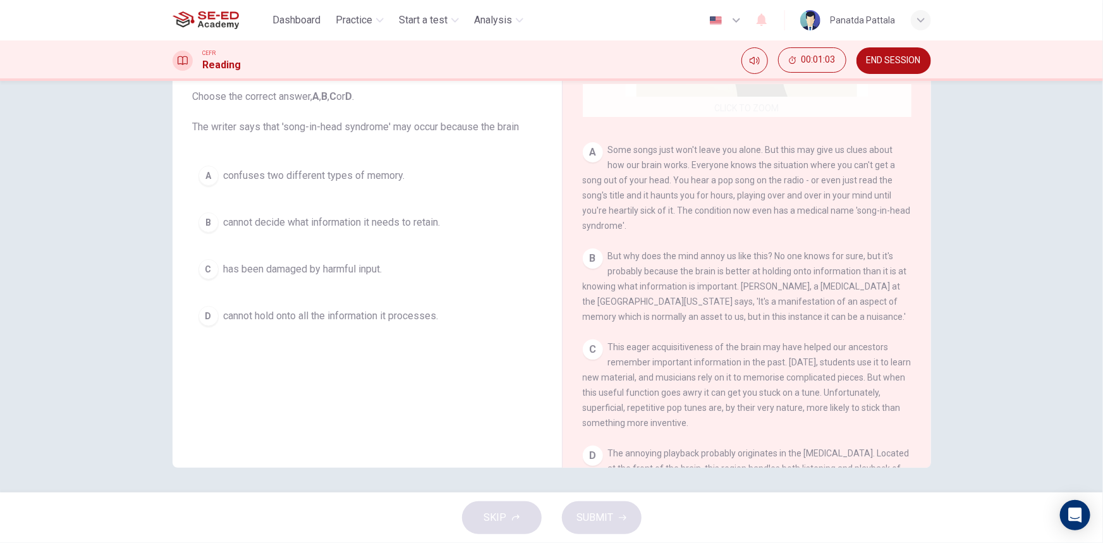
scroll to position [229, 0]
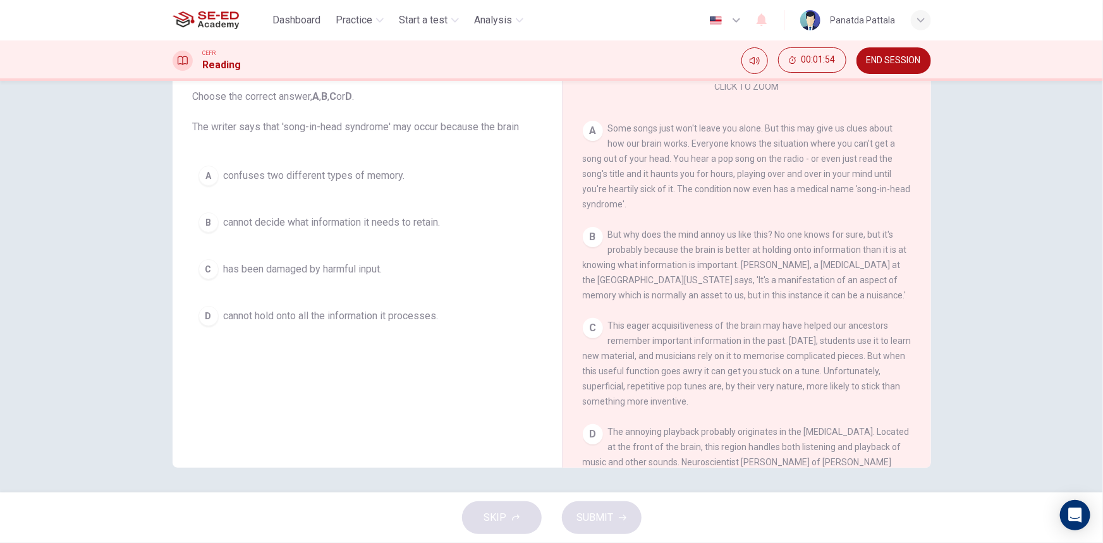
click at [453, 226] on button "B cannot decide what information it needs to retain." at bounding box center [367, 223] width 349 height 32
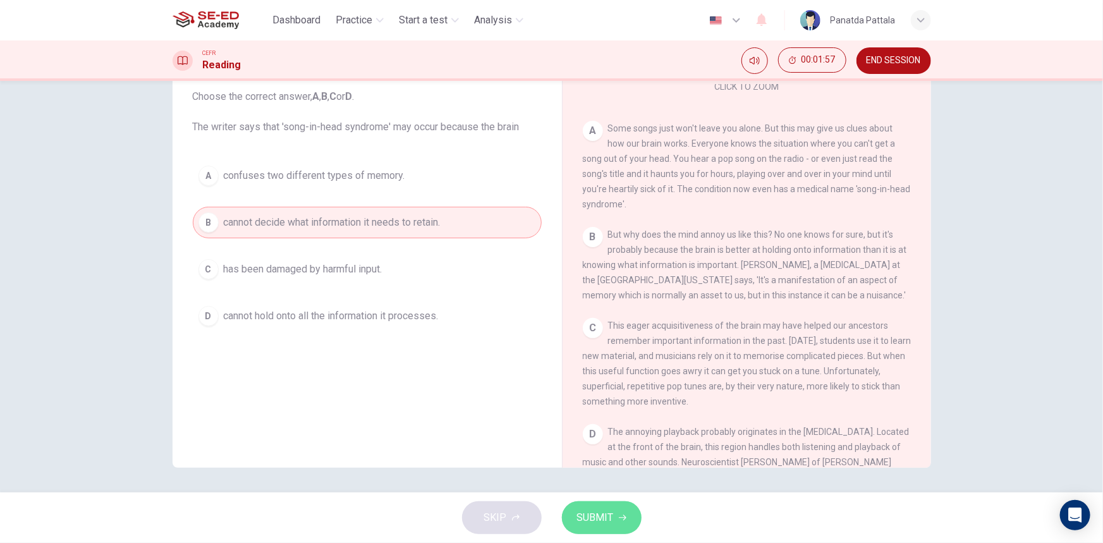
click at [607, 523] on span "SUBMIT" at bounding box center [595, 518] width 37 height 18
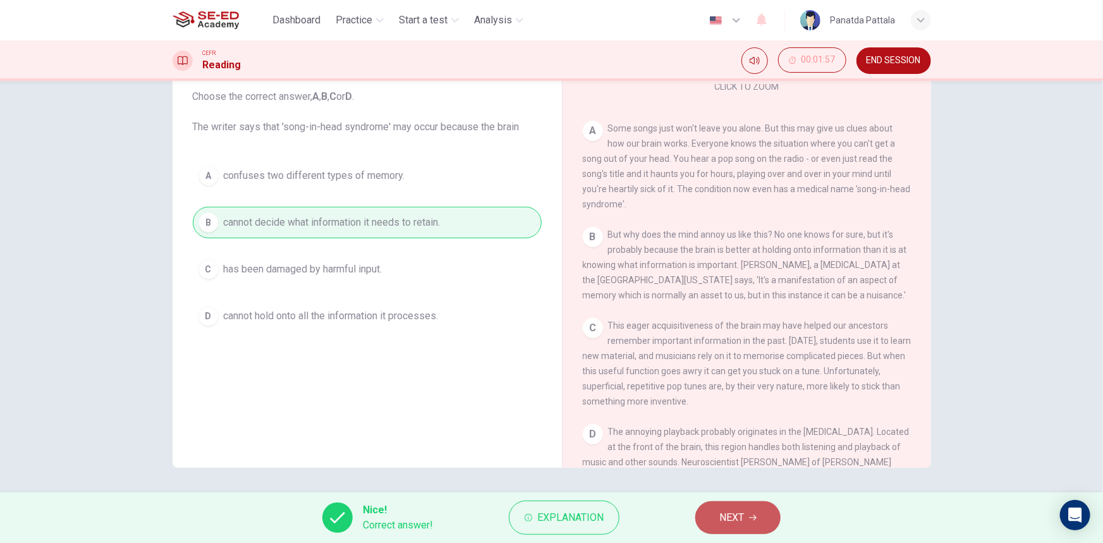
click at [729, 519] on span "NEXT" at bounding box center [731, 518] width 25 height 18
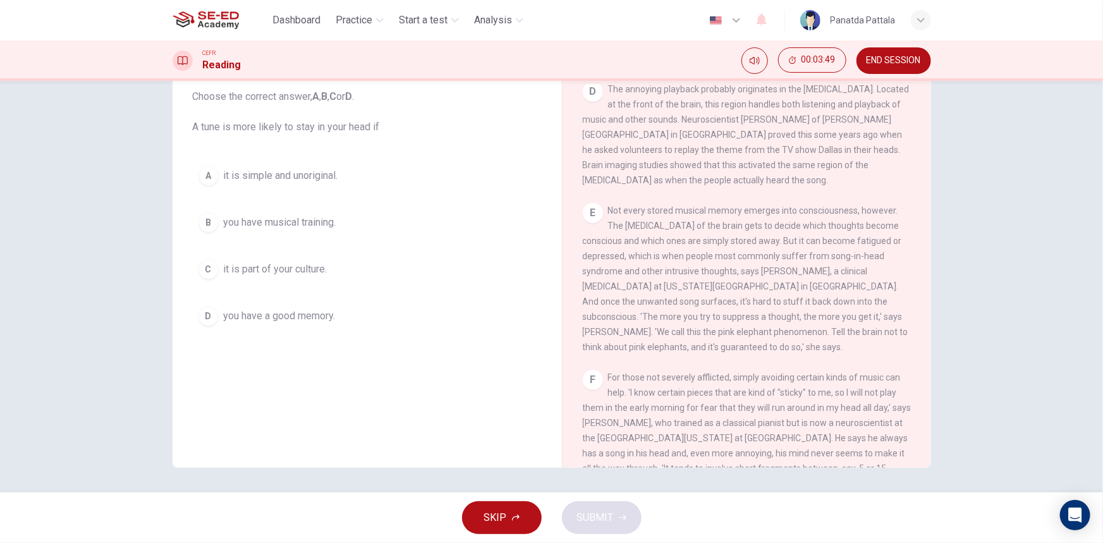
scroll to position [609, 0]
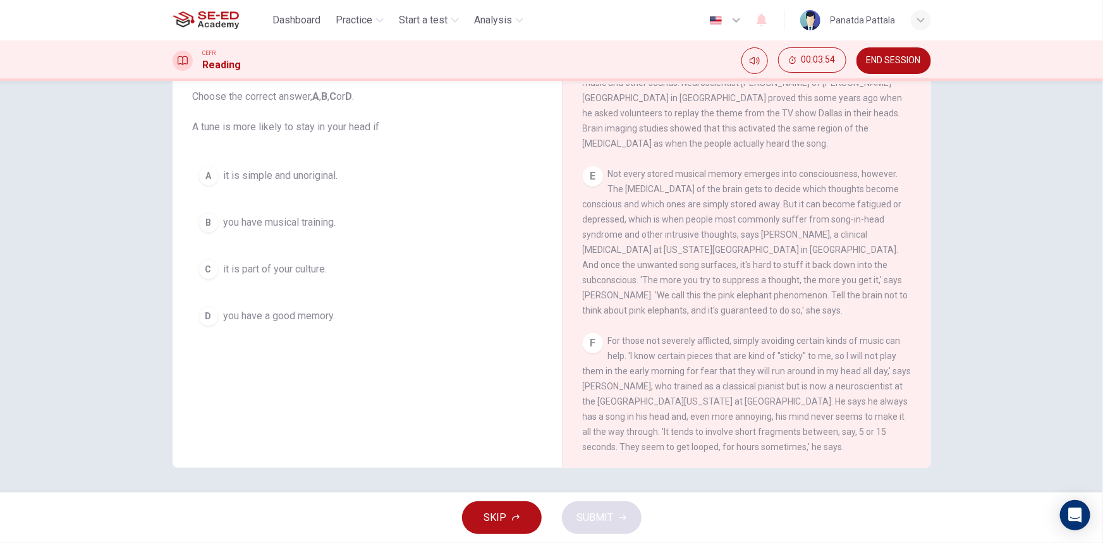
click at [326, 323] on button "D you have a good memory." at bounding box center [367, 316] width 349 height 32
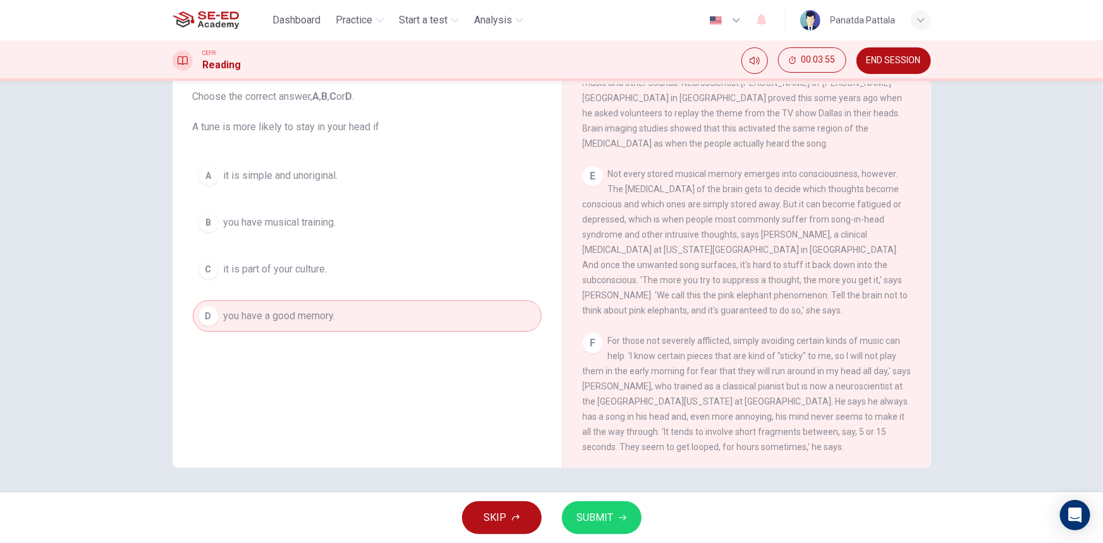
click at [588, 506] on button "SUBMIT" at bounding box center [602, 517] width 80 height 33
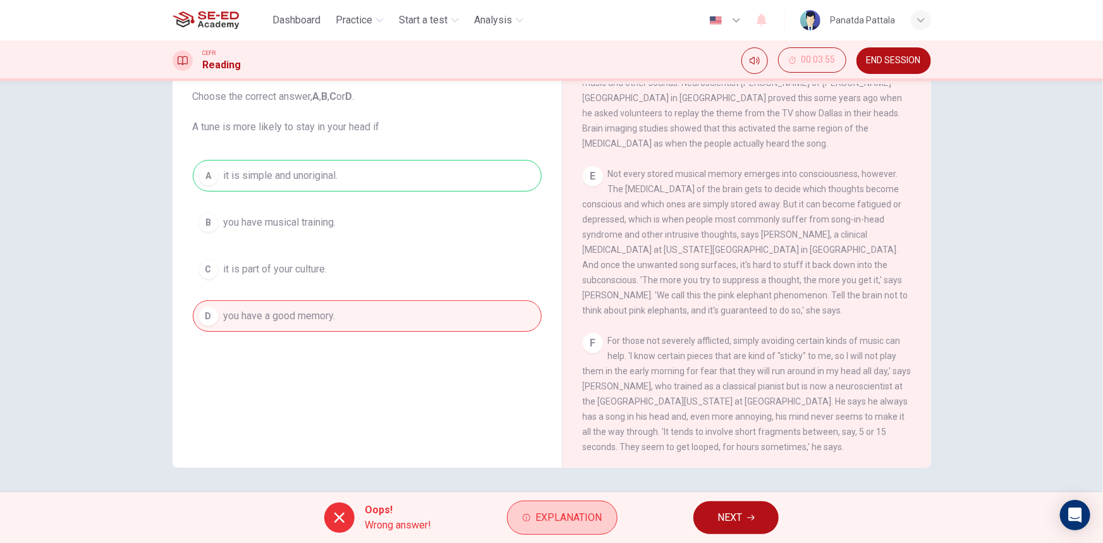
click at [537, 518] on span "Explanation" at bounding box center [568, 518] width 66 height 18
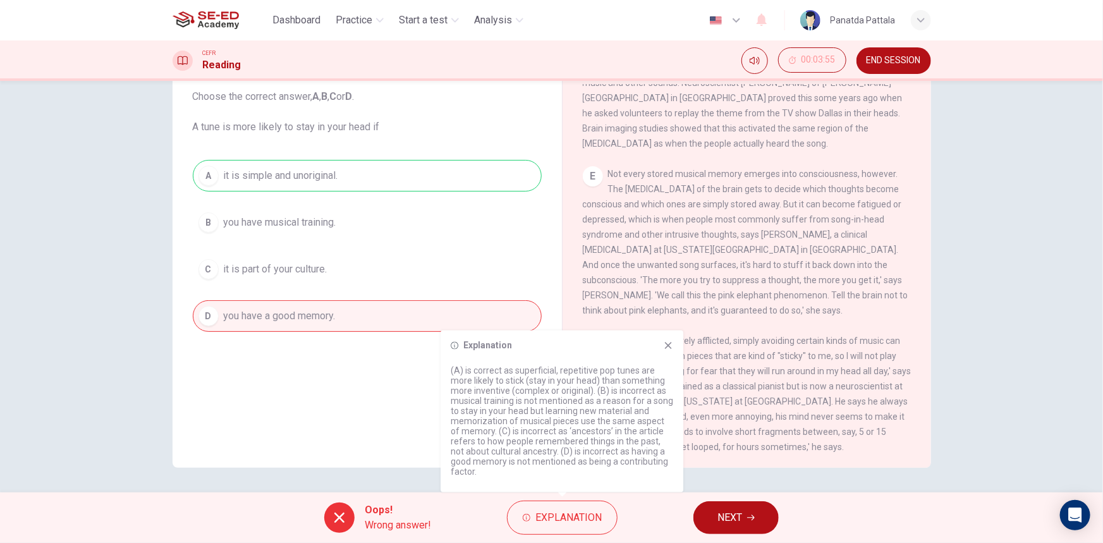
click at [667, 349] on icon at bounding box center [668, 345] width 7 height 7
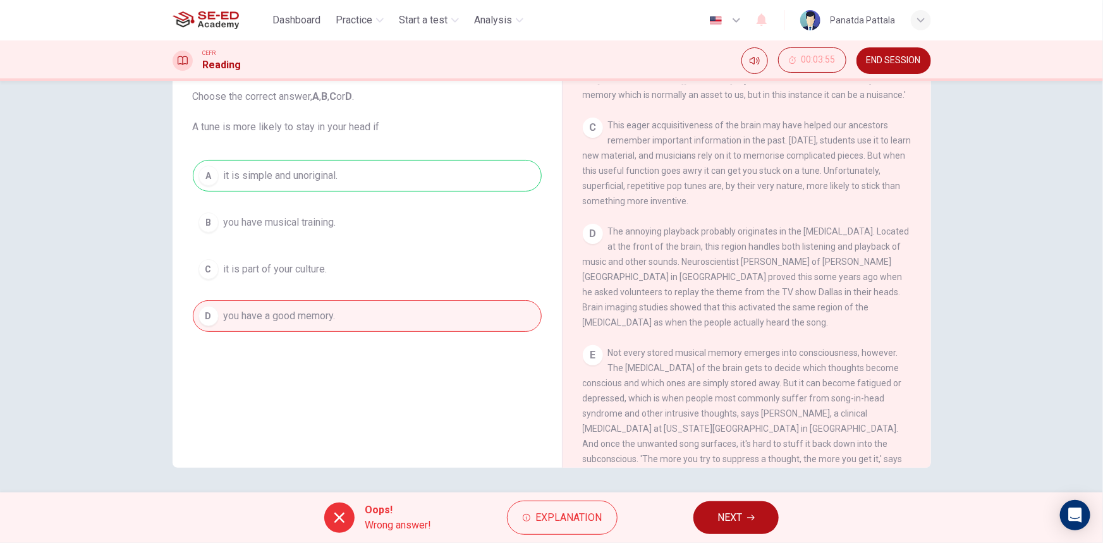
scroll to position [494, 0]
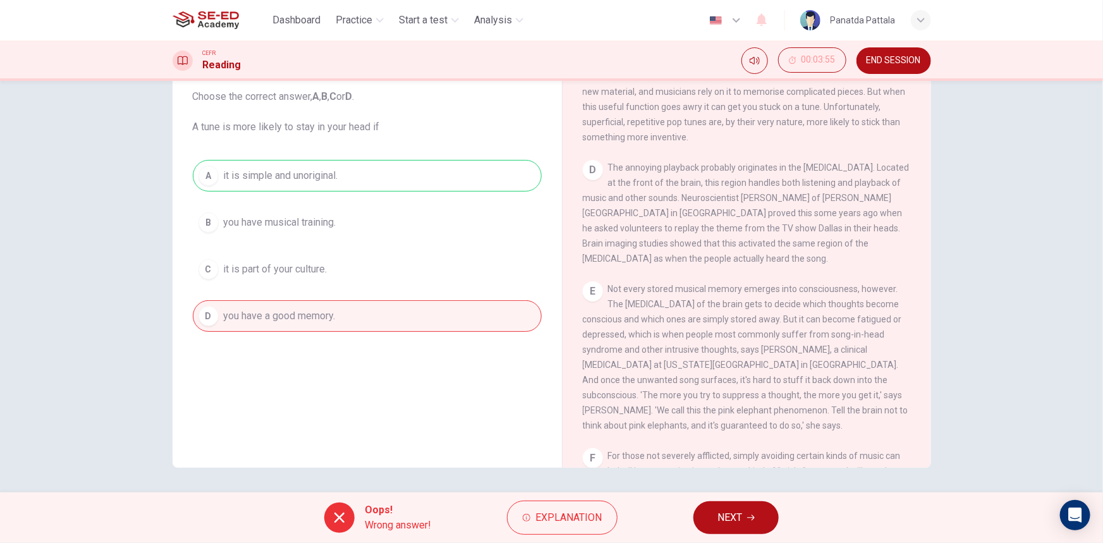
click at [748, 523] on button "NEXT" at bounding box center [735, 517] width 85 height 33
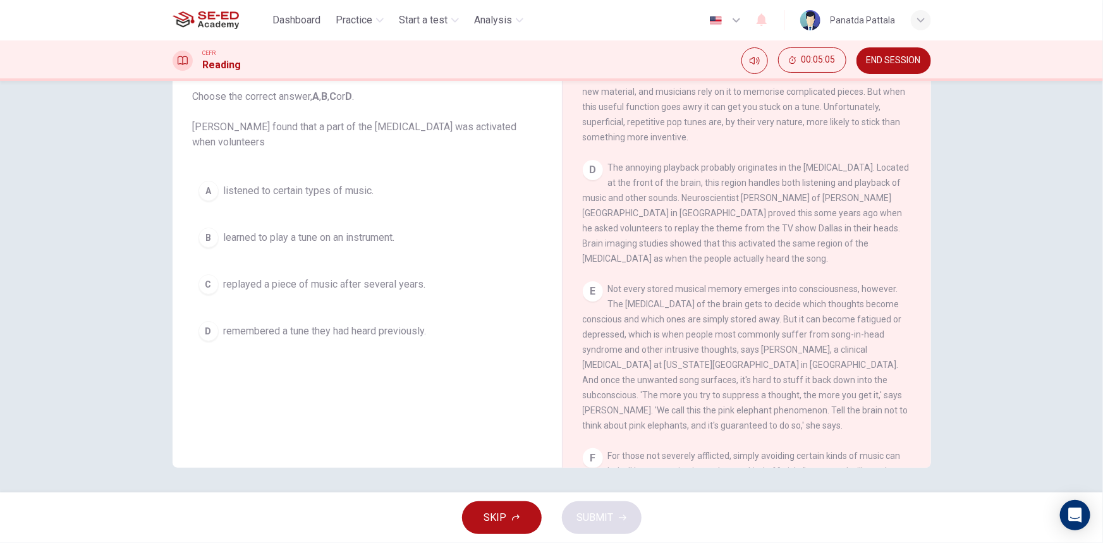
click at [399, 335] on span "remembered a tune they had heard previously." at bounding box center [325, 331] width 203 height 15
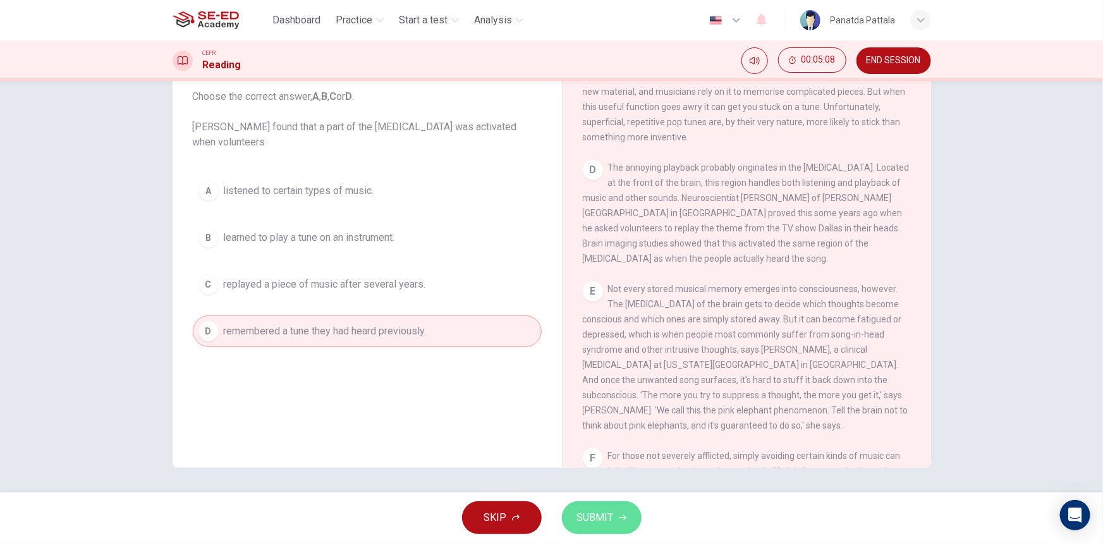
click at [613, 532] on button "SUBMIT" at bounding box center [602, 517] width 80 height 33
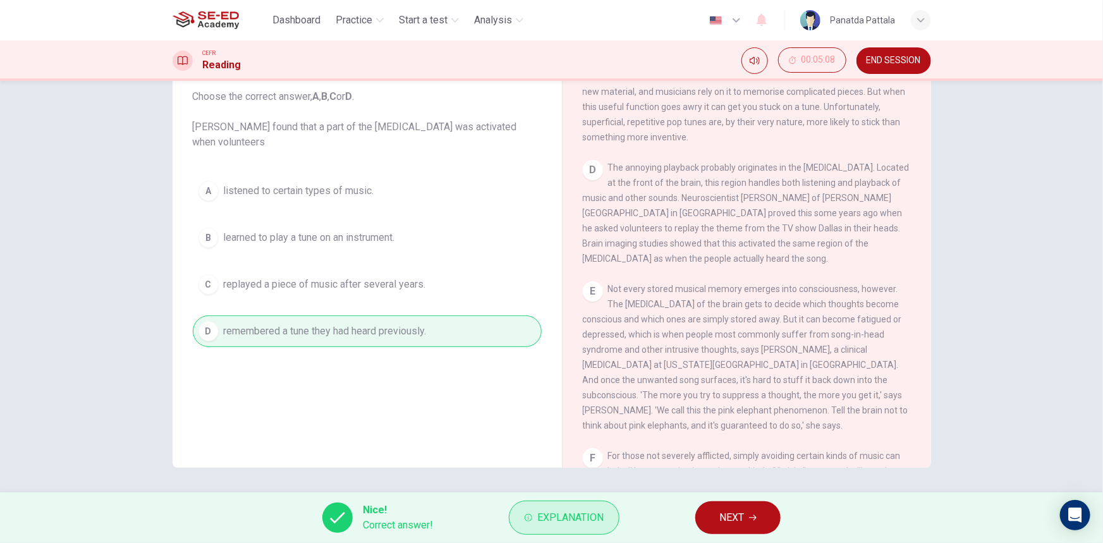
click at [560, 520] on span "Explanation" at bounding box center [570, 518] width 66 height 18
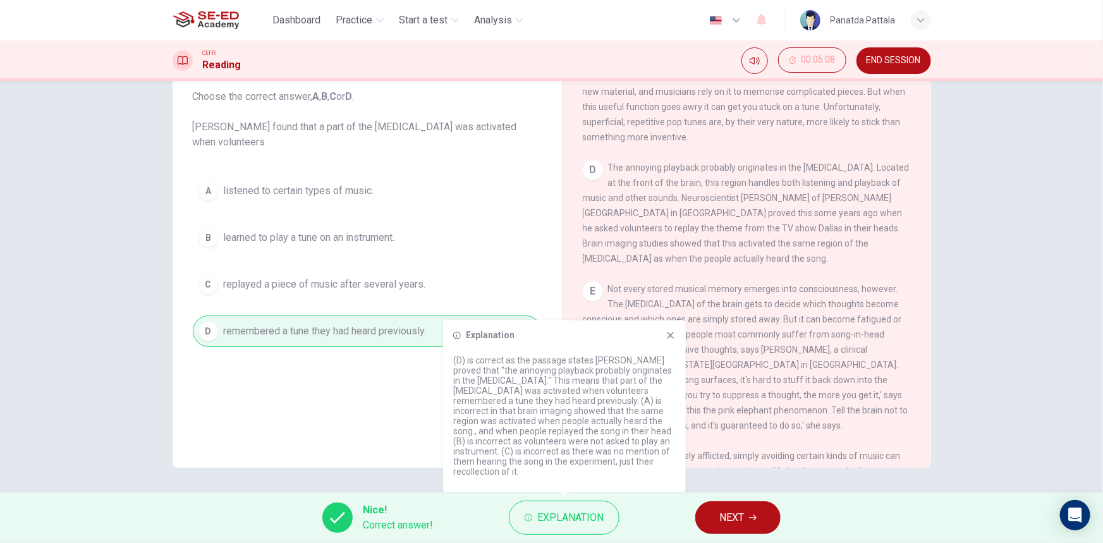
click at [734, 521] on span "NEXT" at bounding box center [731, 518] width 25 height 18
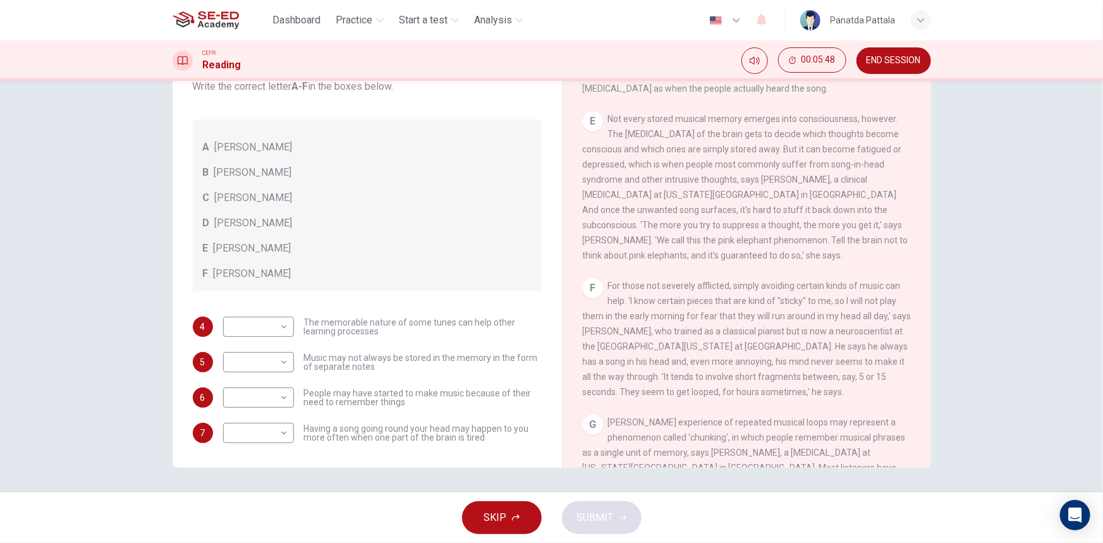
scroll to position [666, 0]
click at [493, 516] on span "SKIP" at bounding box center [495, 518] width 23 height 18
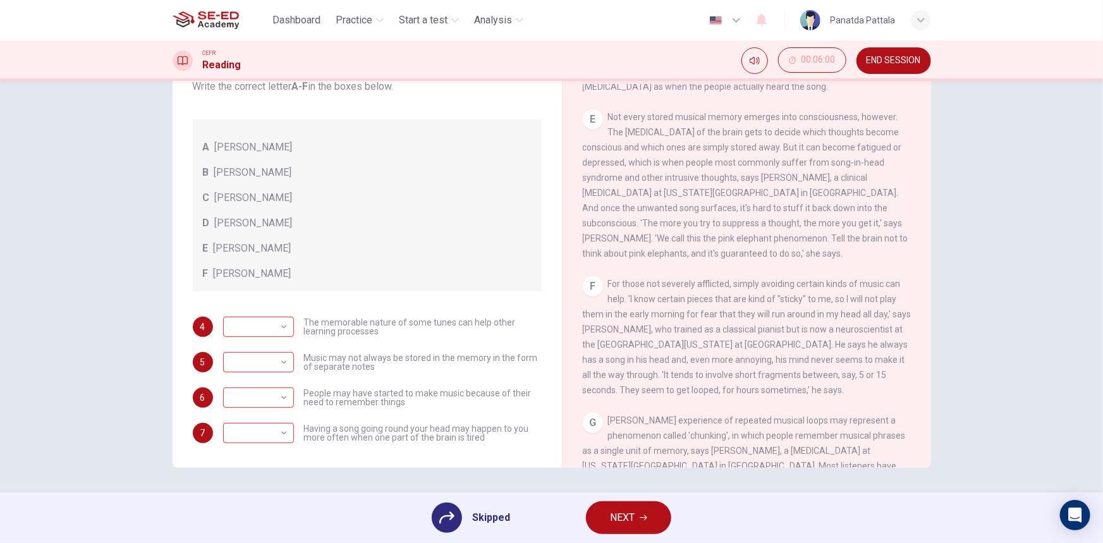
click at [630, 529] on button "NEXT" at bounding box center [628, 517] width 85 height 33
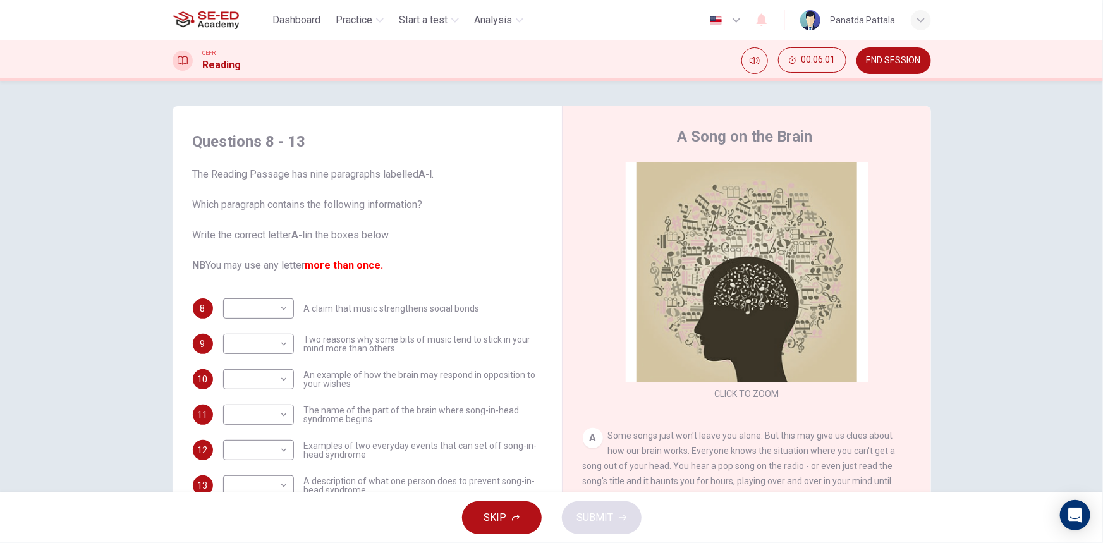
scroll to position [0, 0]
click at [905, 63] on span "END SESSION" at bounding box center [894, 61] width 54 height 10
